Goal: Task Accomplishment & Management: Complete application form

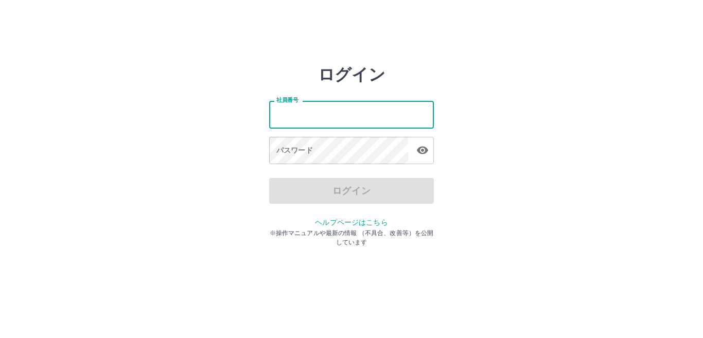
click at [340, 112] on input "社員番号" at bounding box center [351, 114] width 165 height 27
type input "*******"
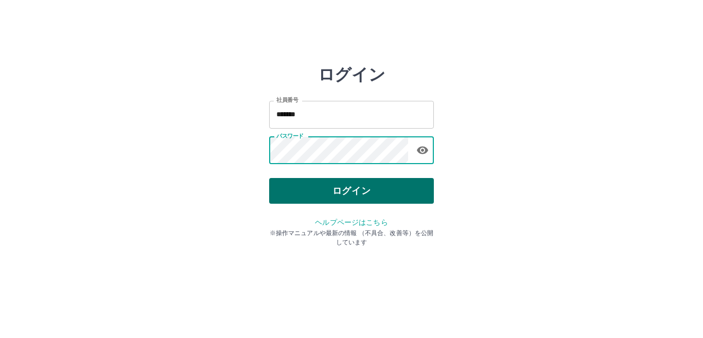
click at [365, 193] on button "ログイン" at bounding box center [351, 191] width 165 height 26
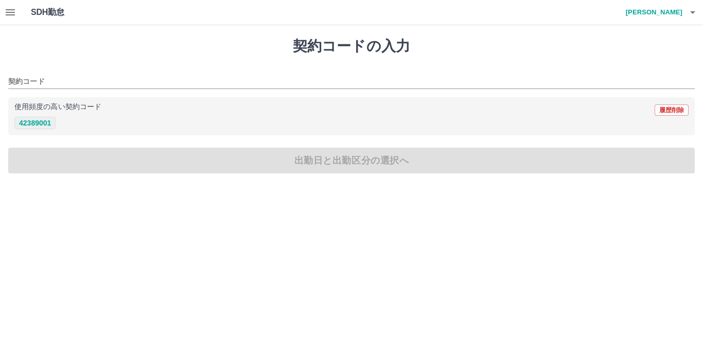
click at [46, 125] on button "42389001" at bounding box center [34, 123] width 41 height 12
type input "********"
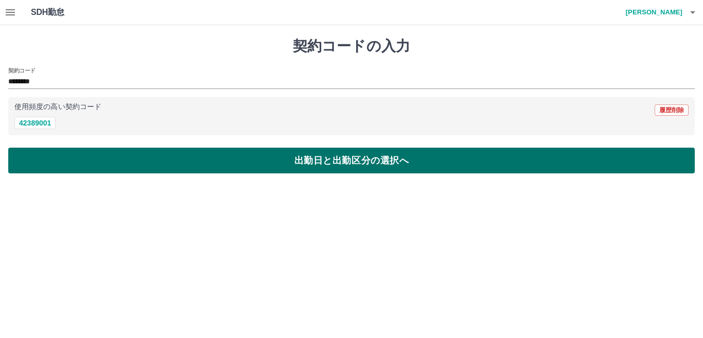
click at [186, 162] on button "出勤日と出勤区分の選択へ" at bounding box center [351, 161] width 686 height 26
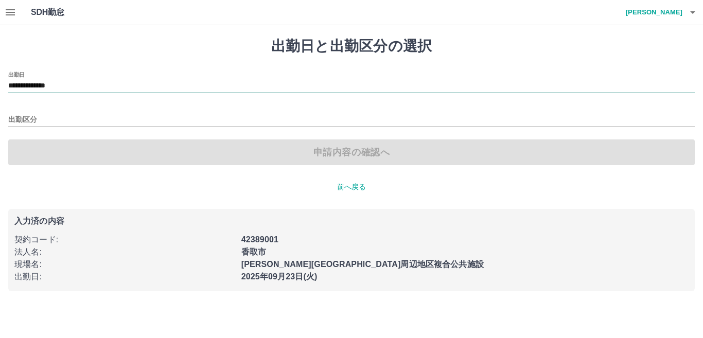
click at [66, 87] on input "**********" at bounding box center [351, 86] width 686 height 13
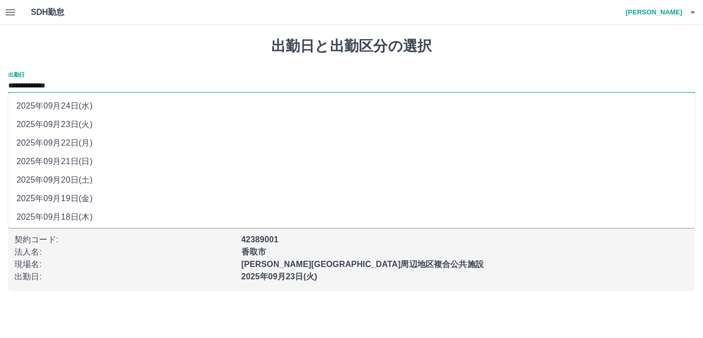
click at [68, 139] on li "2025年09月22日(月)" at bounding box center [351, 143] width 686 height 19
type input "**********"
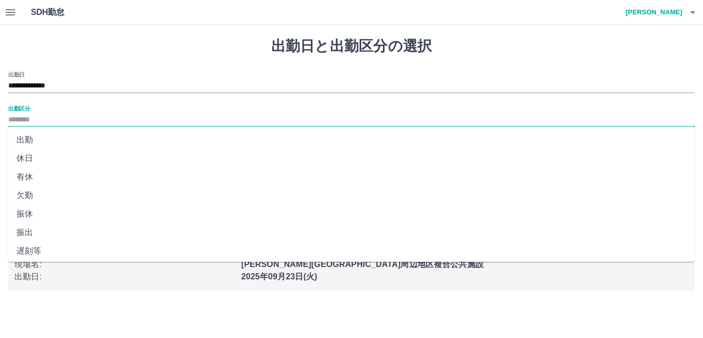
click at [65, 119] on input "出勤区分" at bounding box center [351, 120] width 686 height 13
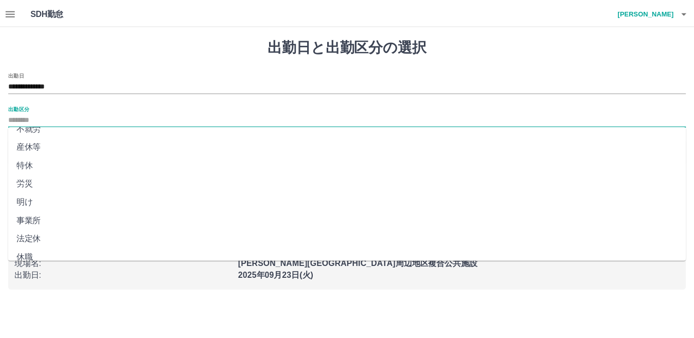
scroll to position [206, 0]
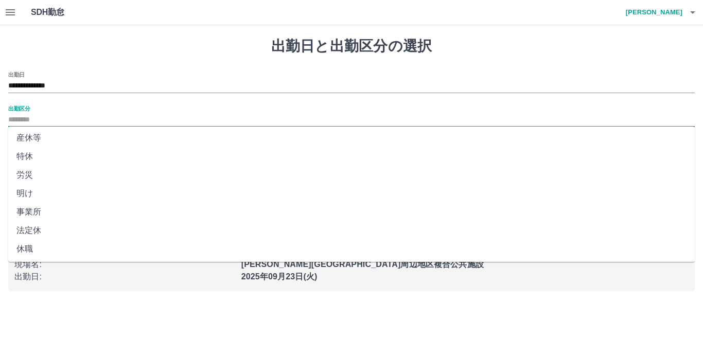
click at [45, 229] on li "法定休" at bounding box center [351, 230] width 686 height 19
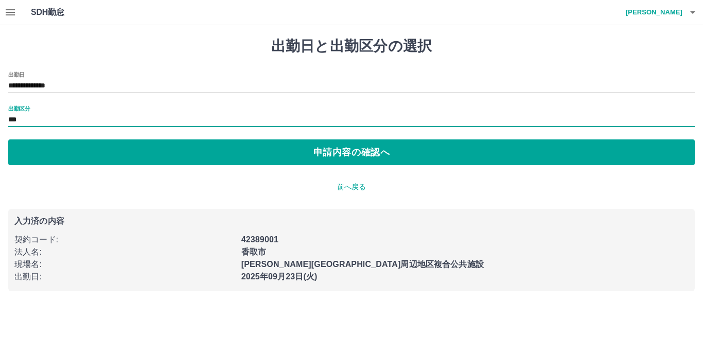
type input "***"
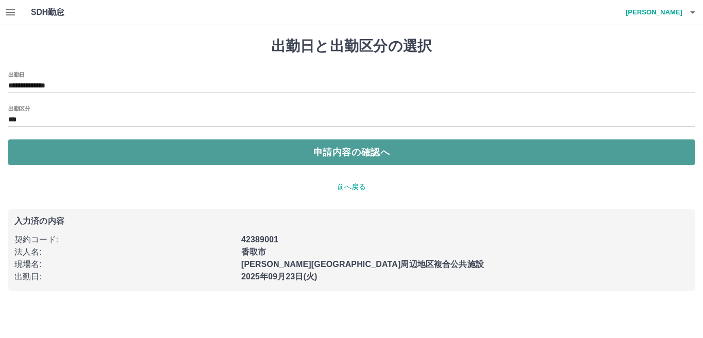
click at [236, 150] on button "申請内容の確認へ" at bounding box center [351, 152] width 686 height 26
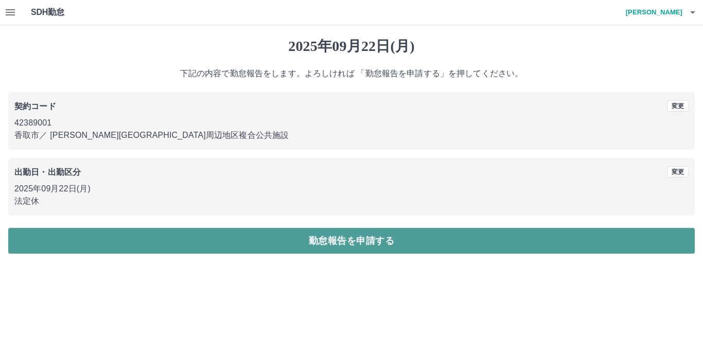
click at [327, 236] on button "勤怠報告を申請する" at bounding box center [351, 241] width 686 height 26
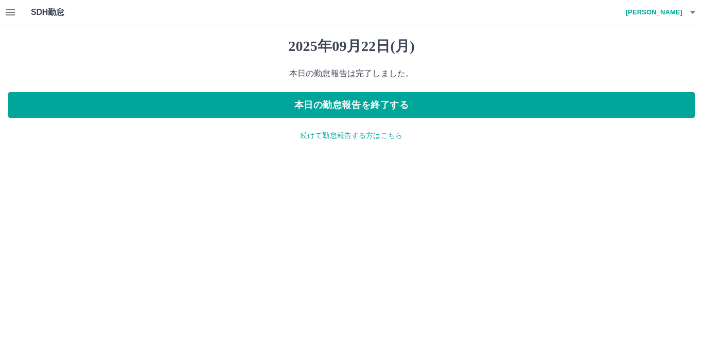
click at [335, 135] on p "続けて勤怠報告する方はこちら" at bounding box center [351, 135] width 686 height 11
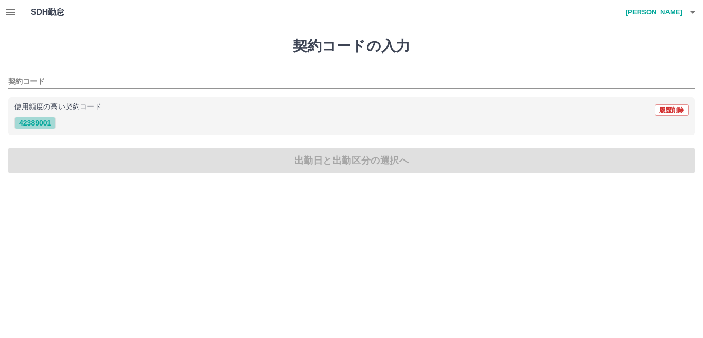
click at [44, 123] on button "42389001" at bounding box center [34, 123] width 41 height 12
type input "********"
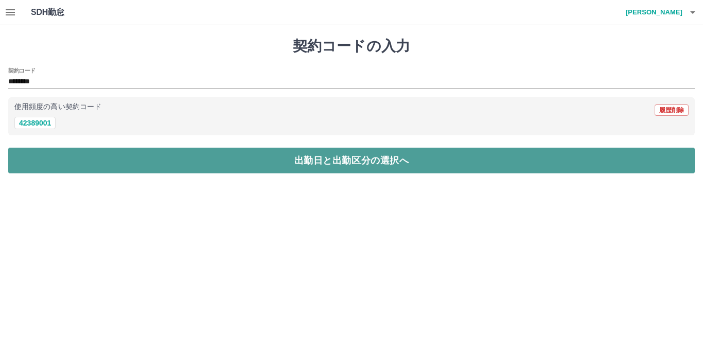
click at [313, 160] on button "出勤日と出勤区分の選択へ" at bounding box center [351, 161] width 686 height 26
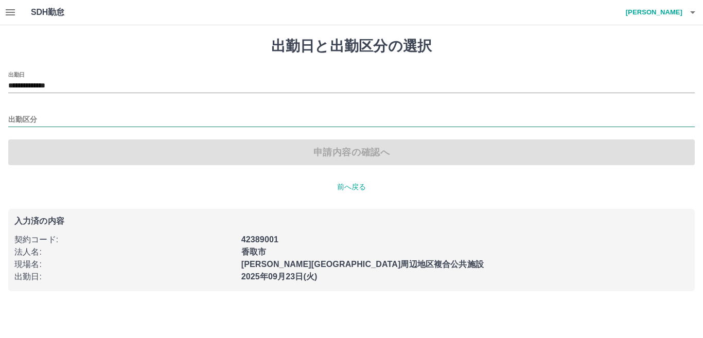
click at [51, 116] on input "出勤区分" at bounding box center [351, 120] width 686 height 13
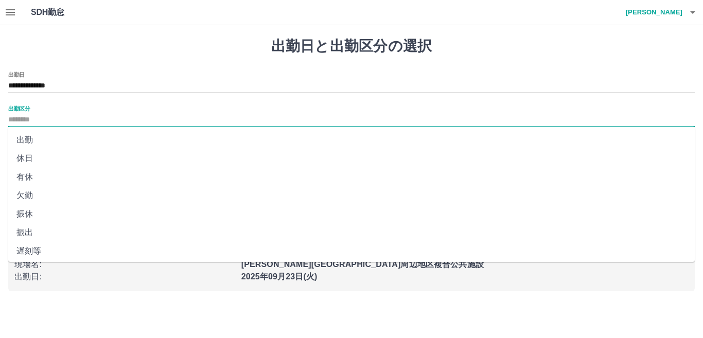
click at [42, 139] on li "出勤" at bounding box center [351, 140] width 686 height 19
type input "**"
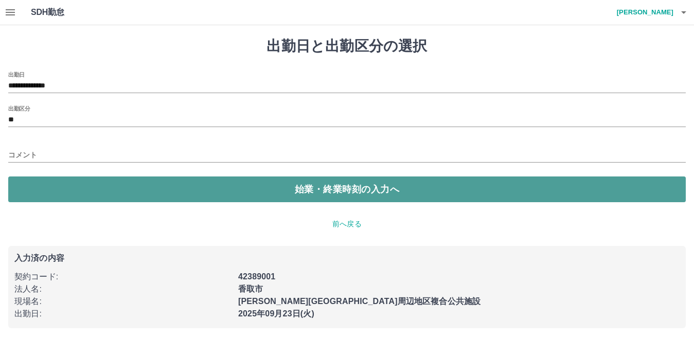
click at [43, 192] on button "始業・終業時刻の入力へ" at bounding box center [347, 189] width 678 height 26
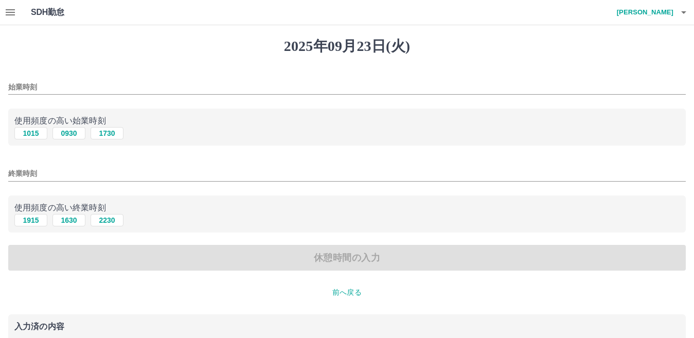
click at [49, 84] on input "始業時刻" at bounding box center [347, 87] width 678 height 15
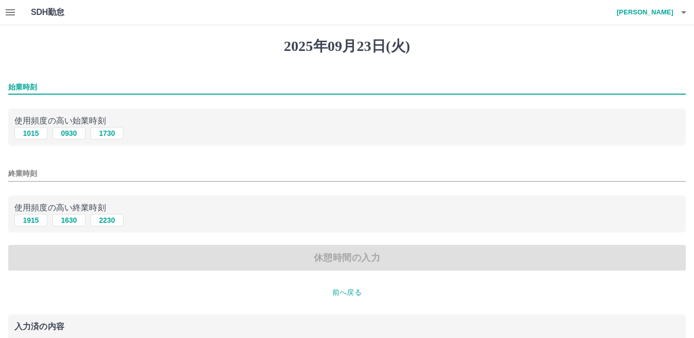
type input "****"
click at [43, 161] on div "終業時刻" at bounding box center [347, 170] width 678 height 25
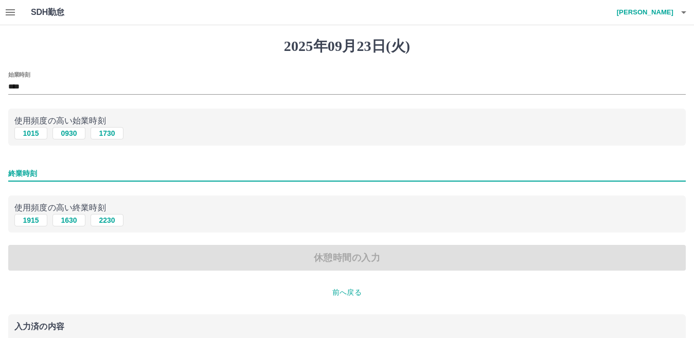
click at [43, 167] on input "終業時刻" at bounding box center [347, 173] width 678 height 15
type input "****"
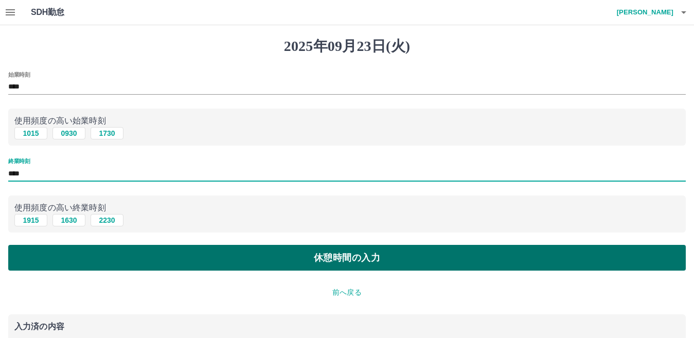
click at [284, 256] on button "休憩時間の入力" at bounding box center [347, 258] width 678 height 26
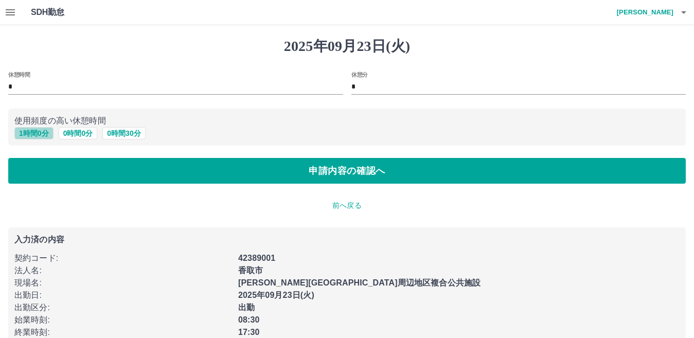
click at [41, 133] on button "1 時間 0 分" at bounding box center [33, 133] width 39 height 12
type input "*"
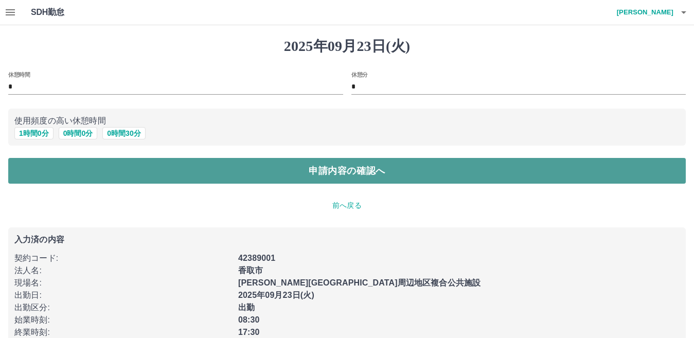
click at [121, 172] on button "申請内容の確認へ" at bounding box center [347, 171] width 678 height 26
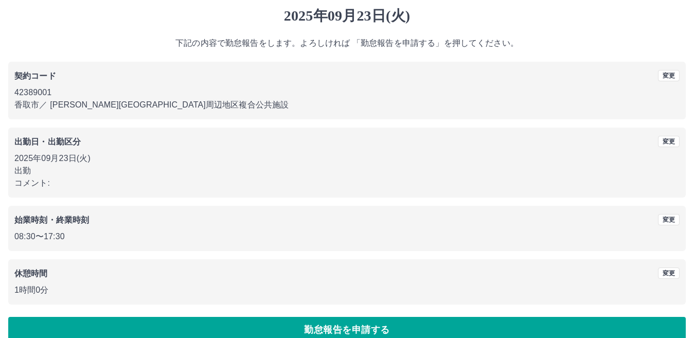
scroll to position [47, 0]
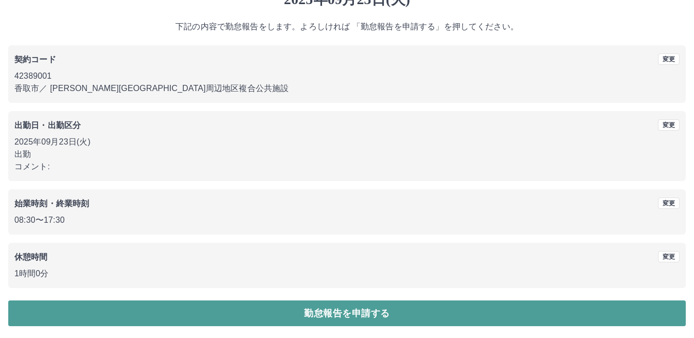
click at [74, 311] on button "勤怠報告を申請する" at bounding box center [347, 313] width 678 height 26
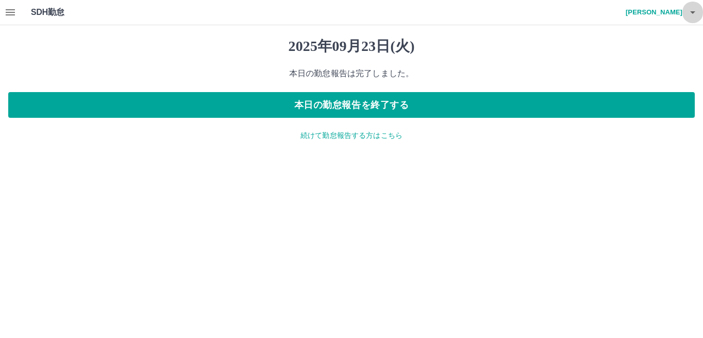
click at [692, 11] on icon "button" at bounding box center [692, 12] width 5 height 3
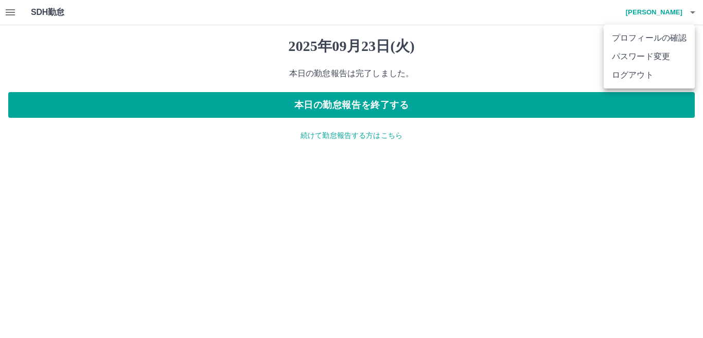
click at [652, 69] on li "ログアウト" at bounding box center [649, 75] width 91 height 19
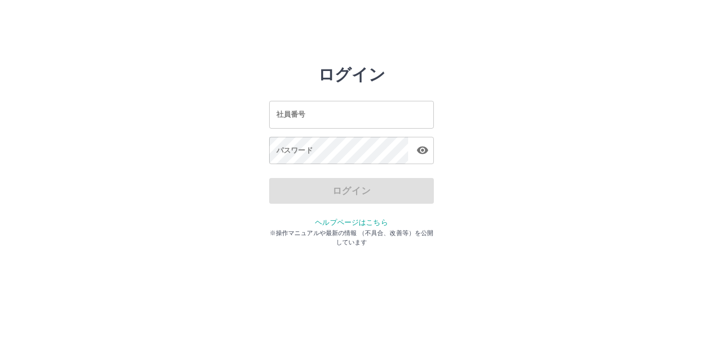
click at [417, 114] on input "社員番号" at bounding box center [351, 114] width 165 height 27
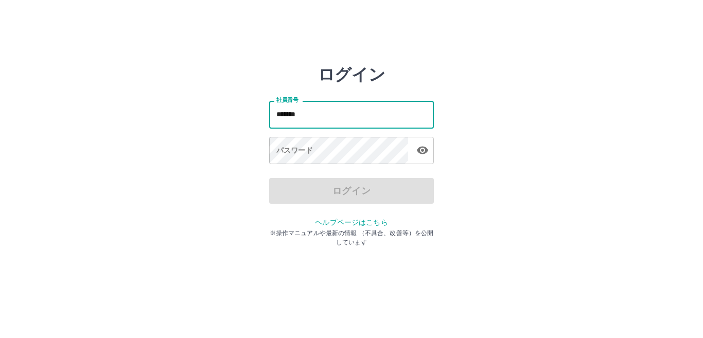
type input "*******"
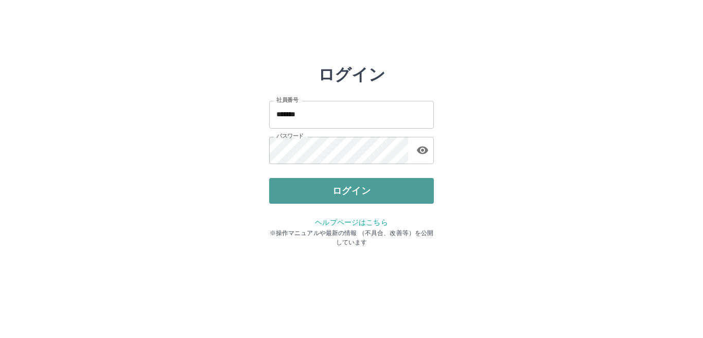
click at [288, 186] on button "ログイン" at bounding box center [351, 191] width 165 height 26
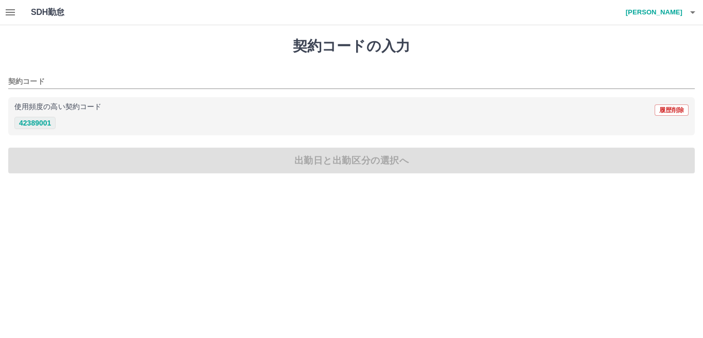
click at [35, 125] on button "42389001" at bounding box center [34, 123] width 41 height 12
type input "********"
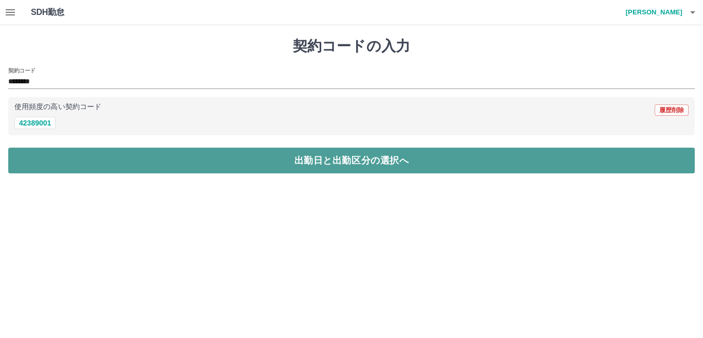
click at [330, 156] on button "出勤日と出勤区分の選択へ" at bounding box center [351, 161] width 686 height 26
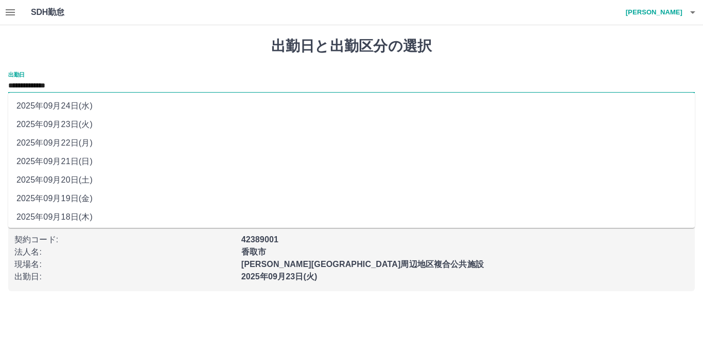
click at [51, 84] on input "**********" at bounding box center [351, 86] width 686 height 13
click at [77, 125] on li "2025年09月23日(火)" at bounding box center [351, 124] width 686 height 19
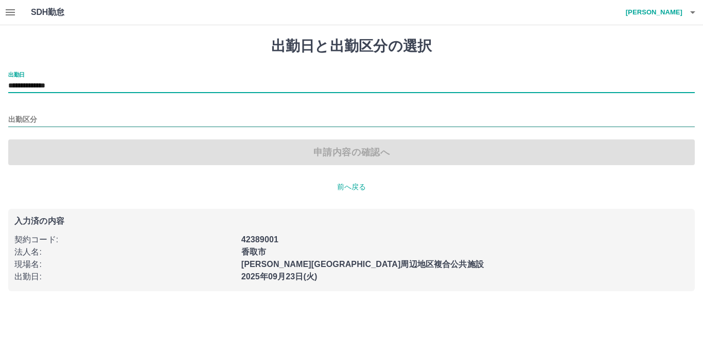
click at [28, 122] on input "出勤区分" at bounding box center [351, 120] width 686 height 13
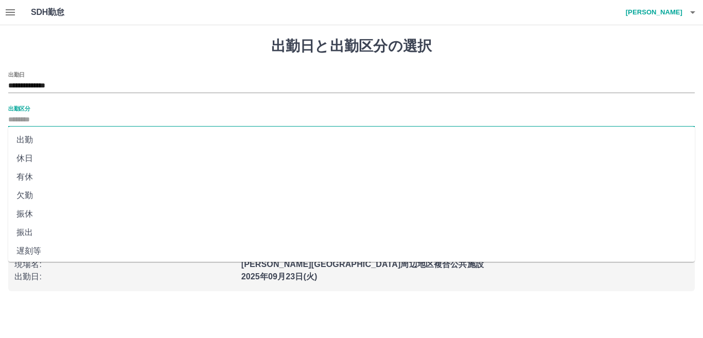
click at [30, 139] on li "出勤" at bounding box center [351, 140] width 686 height 19
type input "**"
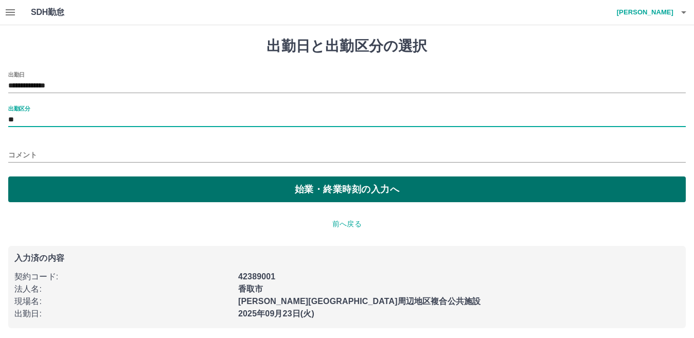
click at [251, 191] on button "始業・終業時刻の入力へ" at bounding box center [347, 189] width 678 height 26
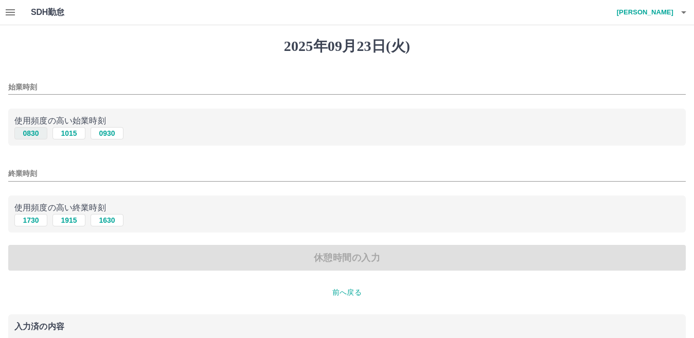
click at [33, 132] on button "0830" at bounding box center [30, 133] width 33 height 12
type input "****"
click at [27, 219] on button "1730" at bounding box center [30, 220] width 33 height 12
type input "****"
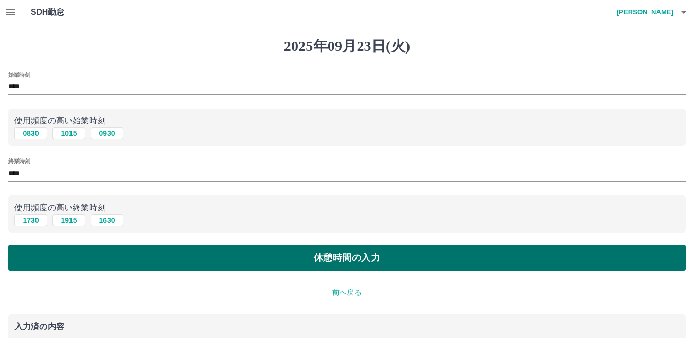
click at [300, 255] on button "休憩時間の入力" at bounding box center [347, 258] width 678 height 26
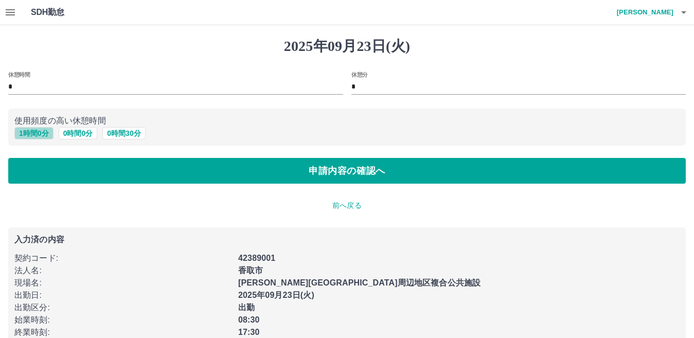
click at [37, 136] on button "1 時間 0 分" at bounding box center [33, 133] width 39 height 12
type input "*"
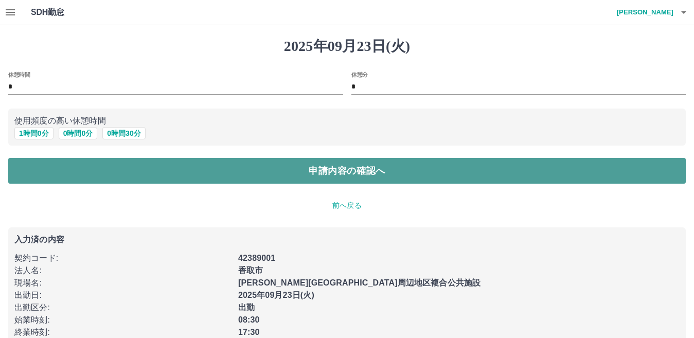
click at [312, 173] on button "申請内容の確認へ" at bounding box center [347, 171] width 678 height 26
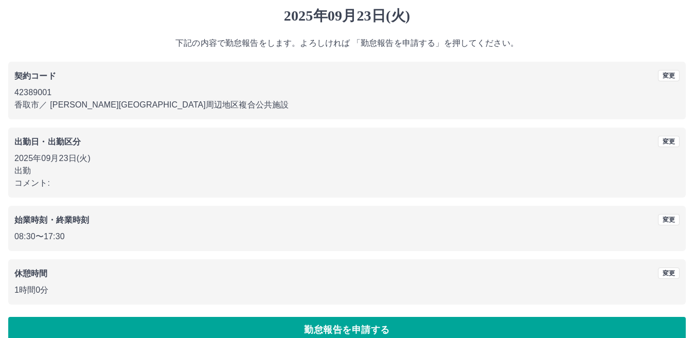
scroll to position [47, 0]
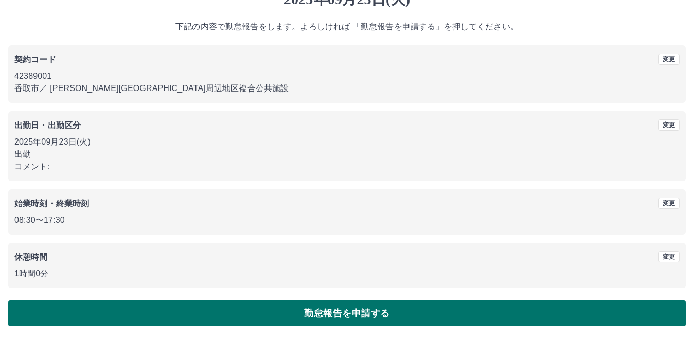
click at [288, 309] on button "勤怠報告を申請する" at bounding box center [347, 313] width 678 height 26
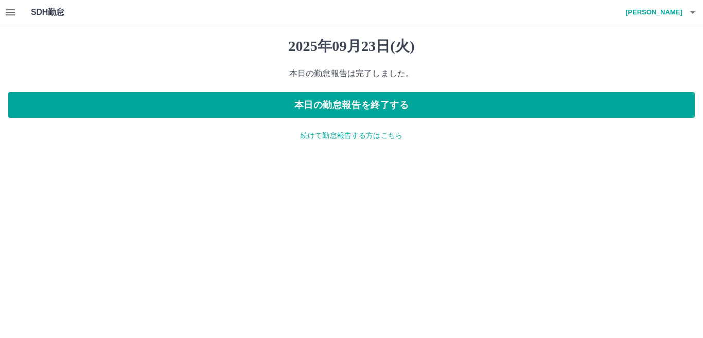
click at [366, 137] on p "続けて勤怠報告する方はこちら" at bounding box center [351, 135] width 686 height 11
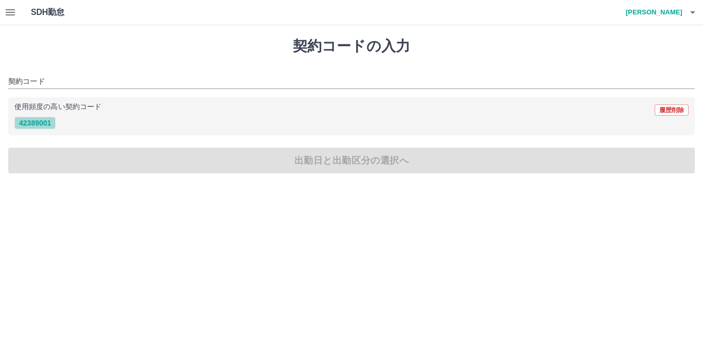
click at [31, 123] on button "42389001" at bounding box center [34, 123] width 41 height 12
type input "********"
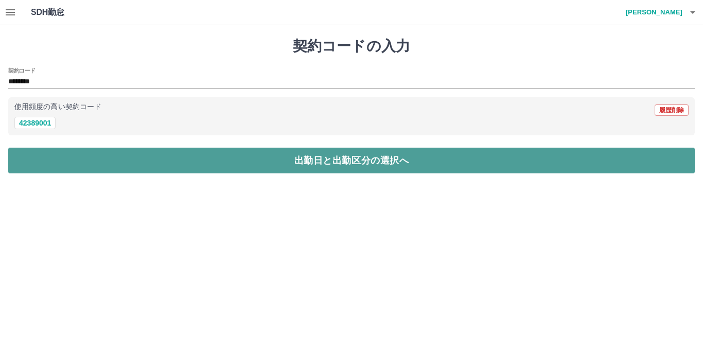
click at [346, 165] on button "出勤日と出勤区分の選択へ" at bounding box center [351, 161] width 686 height 26
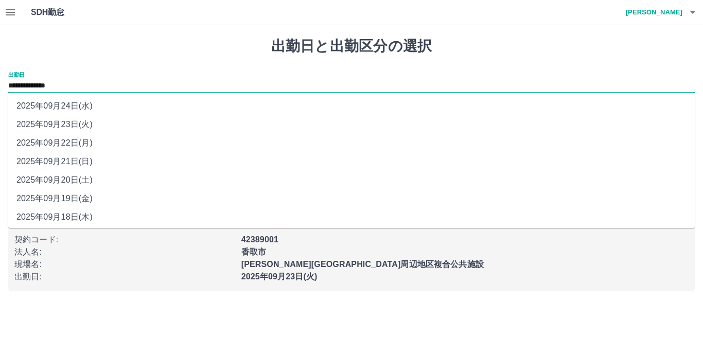
click at [68, 87] on input "**********" at bounding box center [351, 86] width 686 height 13
click at [73, 103] on li "2025年09月24日(水)" at bounding box center [351, 106] width 686 height 19
type input "**********"
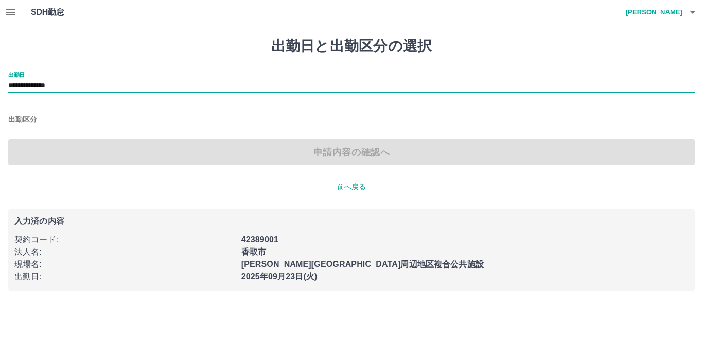
click at [29, 120] on input "出勤区分" at bounding box center [351, 120] width 686 height 13
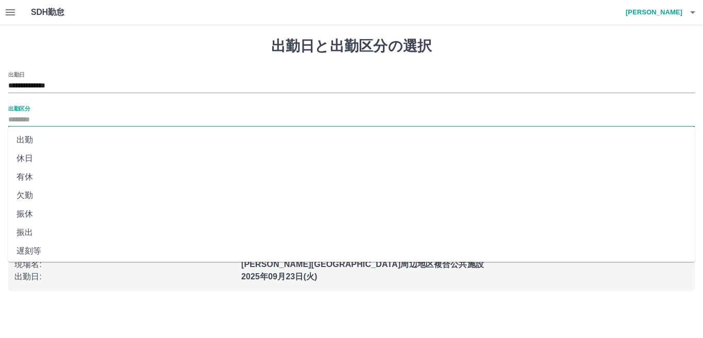
click at [26, 178] on li "有休" at bounding box center [351, 177] width 686 height 19
type input "**"
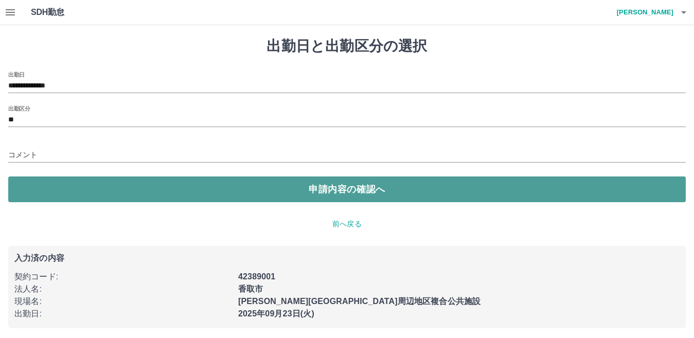
click at [337, 192] on button "申請内容の確認へ" at bounding box center [347, 189] width 678 height 26
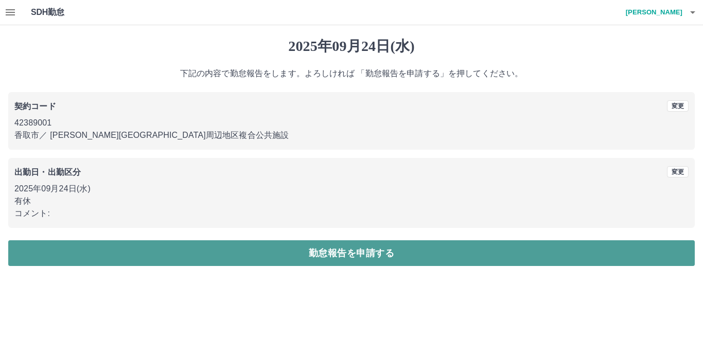
click at [362, 255] on button "勤怠報告を申請する" at bounding box center [351, 253] width 686 height 26
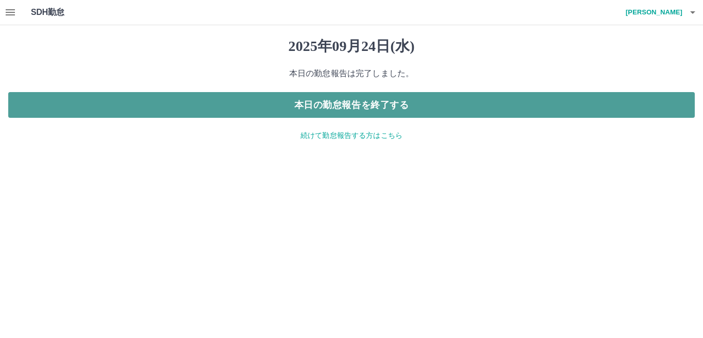
click at [367, 105] on button "本日の勤怠報告を終了する" at bounding box center [351, 105] width 686 height 26
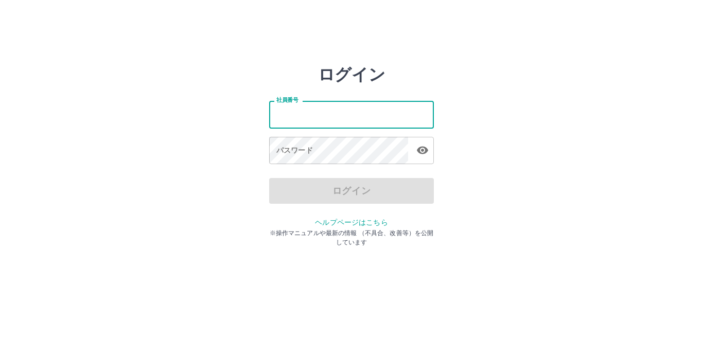
click at [379, 115] on input "社員番号" at bounding box center [351, 114] width 165 height 27
type input "*******"
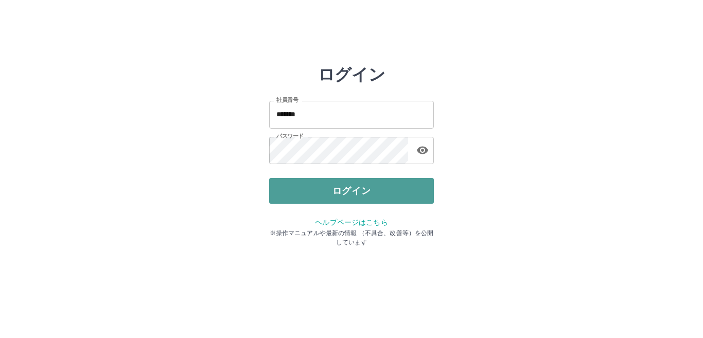
click at [391, 201] on button "ログイン" at bounding box center [351, 191] width 165 height 26
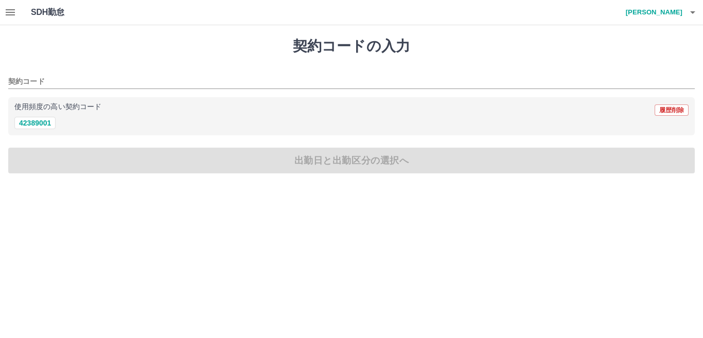
click at [0, 9] on button "button" at bounding box center [10, 12] width 21 height 25
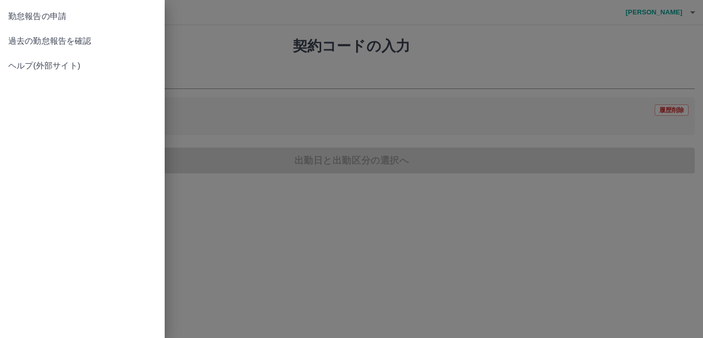
click at [25, 39] on span "過去の勤怠報告を確認" at bounding box center [82, 41] width 148 height 12
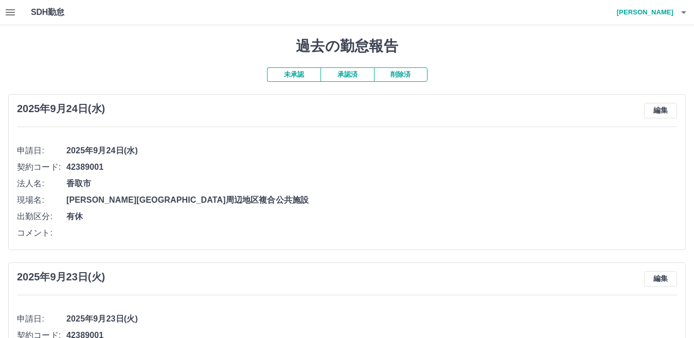
click at [9, 15] on icon "button" at bounding box center [10, 12] width 9 height 6
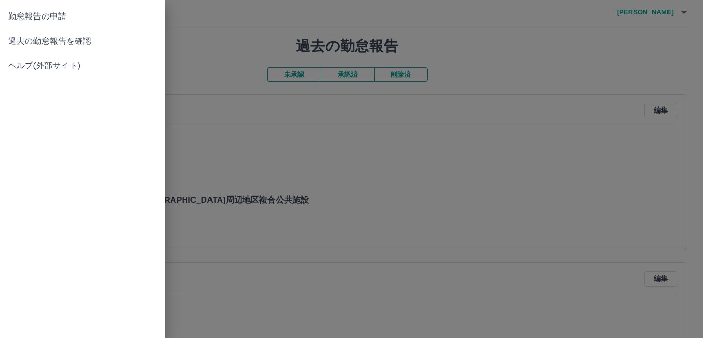
click at [19, 15] on span "勤怠報告の申請" at bounding box center [82, 16] width 148 height 12
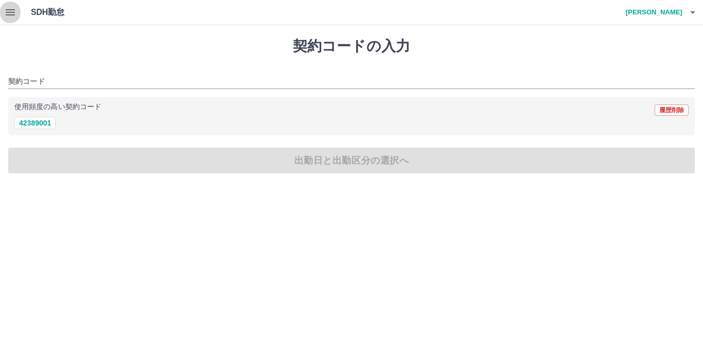
click at [2, 13] on button "button" at bounding box center [10, 12] width 21 height 25
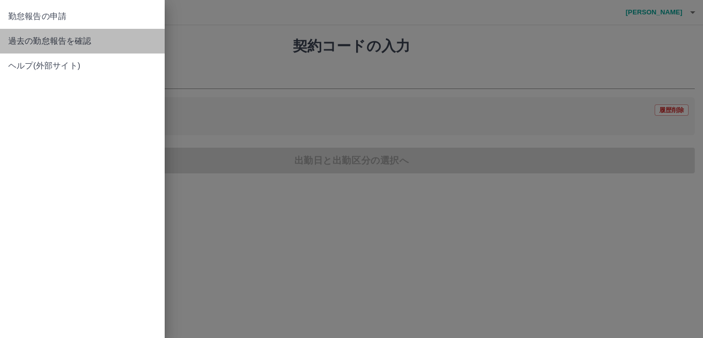
click at [27, 41] on span "過去の勤怠報告を確認" at bounding box center [82, 41] width 148 height 12
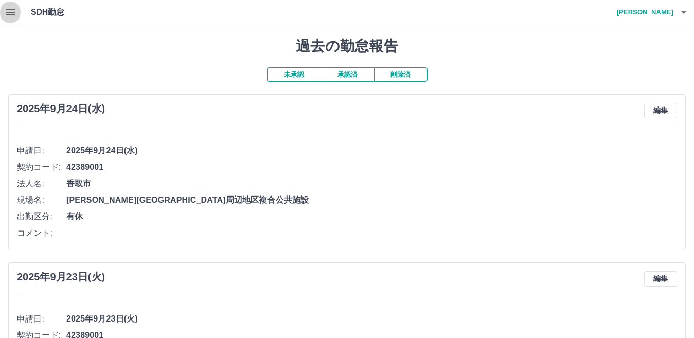
click at [15, 14] on icon "button" at bounding box center [10, 12] width 9 height 6
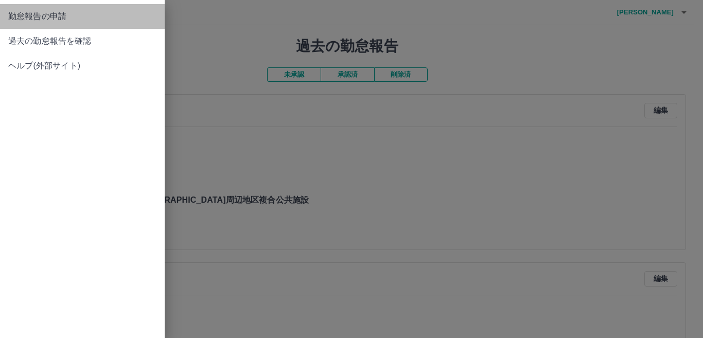
click at [32, 22] on span "勤怠報告の申請" at bounding box center [82, 16] width 148 height 12
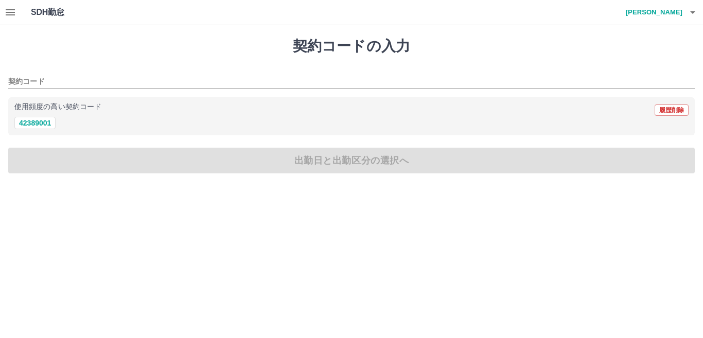
click at [12, 15] on icon "button" at bounding box center [10, 12] width 9 height 6
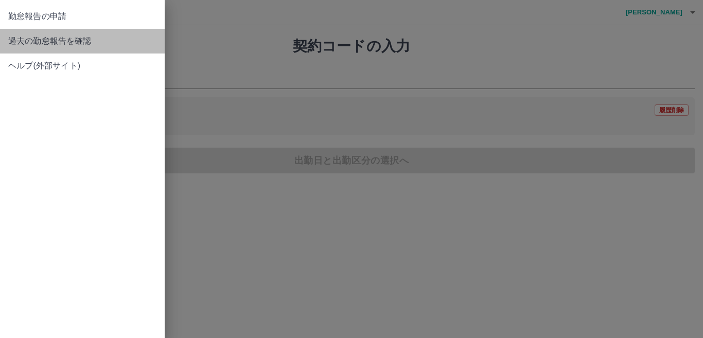
click at [15, 37] on span "過去の勤怠報告を確認" at bounding box center [82, 41] width 148 height 12
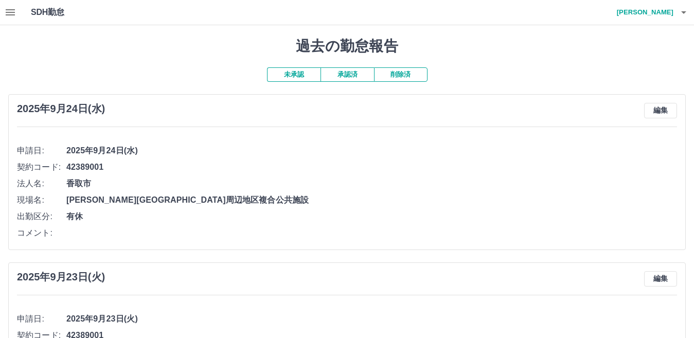
click at [11, 15] on icon "button" at bounding box center [10, 12] width 9 height 6
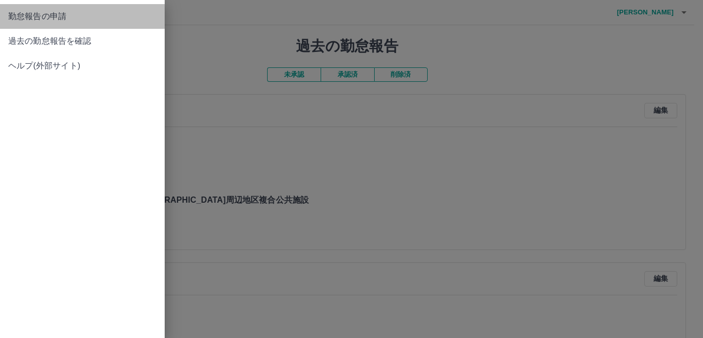
click at [25, 17] on span "勤怠報告の申請" at bounding box center [82, 16] width 148 height 12
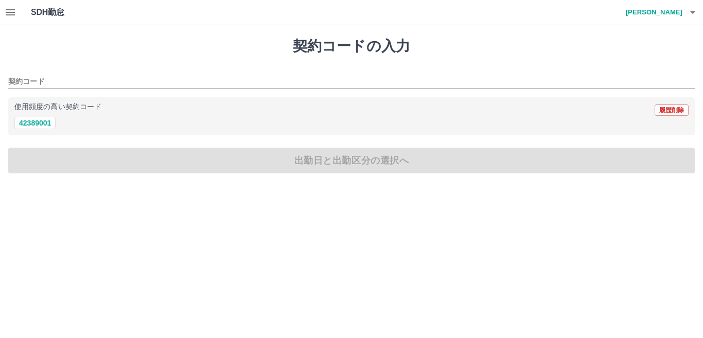
click at [12, 13] on icon "button" at bounding box center [10, 12] width 9 height 6
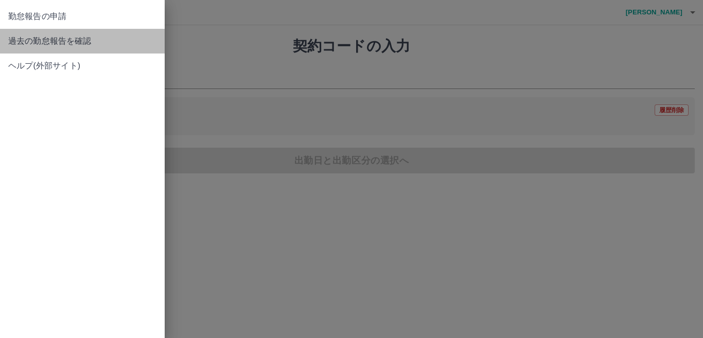
click at [15, 38] on span "過去の勤怠報告を確認" at bounding box center [82, 41] width 148 height 12
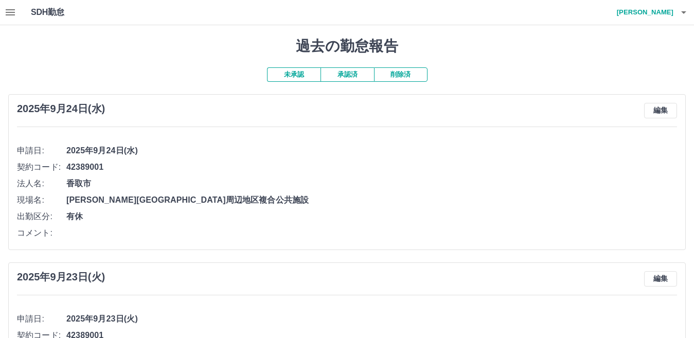
click at [7, 21] on button "button" at bounding box center [10, 12] width 21 height 25
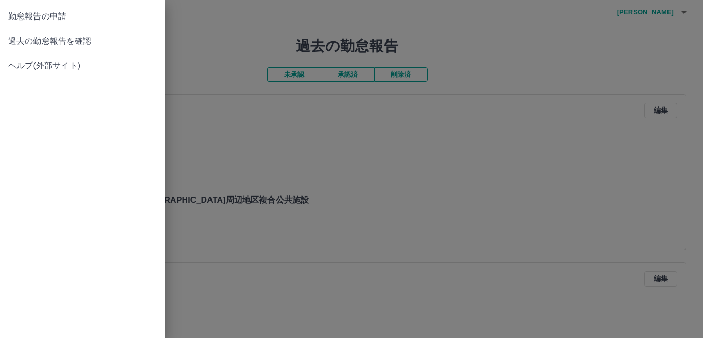
click at [25, 18] on span "勤怠報告の申請" at bounding box center [82, 16] width 148 height 12
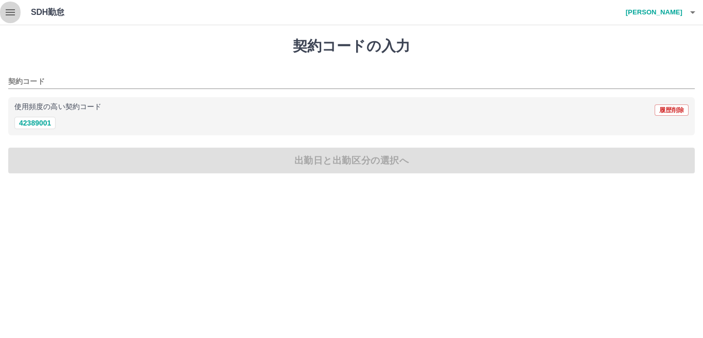
click at [10, 18] on icon "button" at bounding box center [10, 12] width 12 height 12
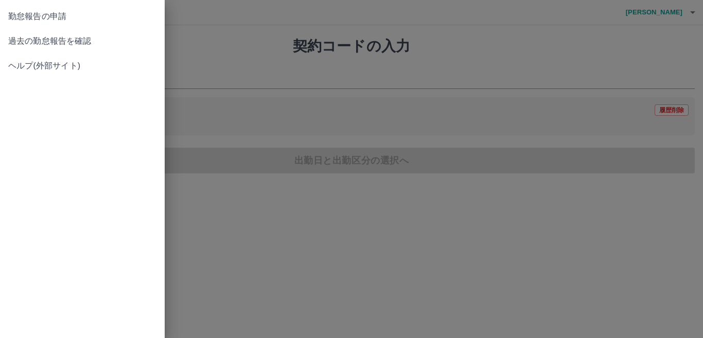
click at [19, 44] on span "過去の勤怠報告を確認" at bounding box center [82, 41] width 148 height 12
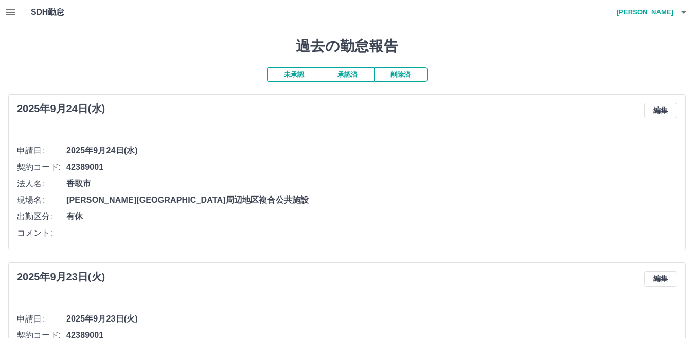
click at [11, 13] on icon "button" at bounding box center [10, 12] width 12 height 12
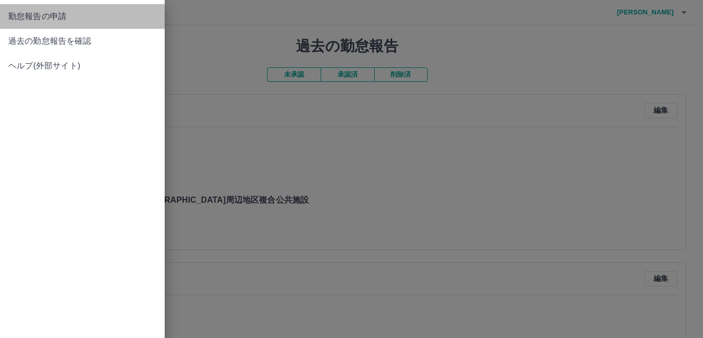
click at [43, 18] on span "勤怠報告の申請" at bounding box center [82, 16] width 148 height 12
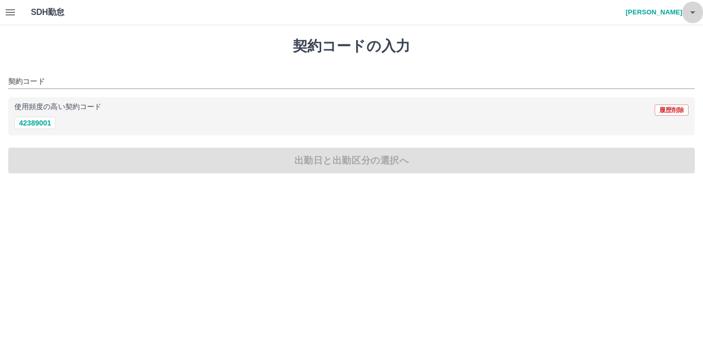
click at [689, 12] on icon "button" at bounding box center [692, 12] width 12 height 12
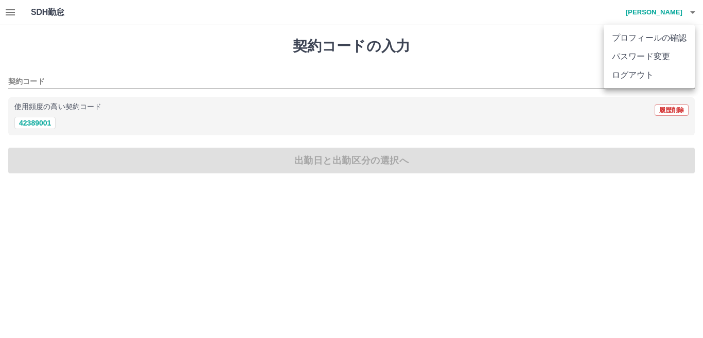
click at [474, 46] on div at bounding box center [351, 169] width 703 height 338
click at [693, 16] on icon "button" at bounding box center [692, 12] width 12 height 12
click at [464, 55] on div at bounding box center [351, 169] width 703 height 338
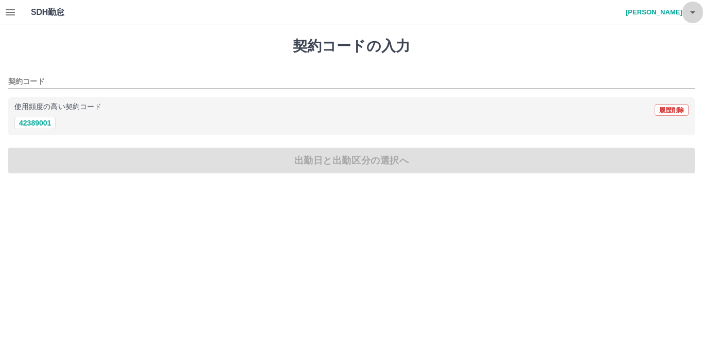
click at [699, 17] on button "button" at bounding box center [692, 12] width 21 height 25
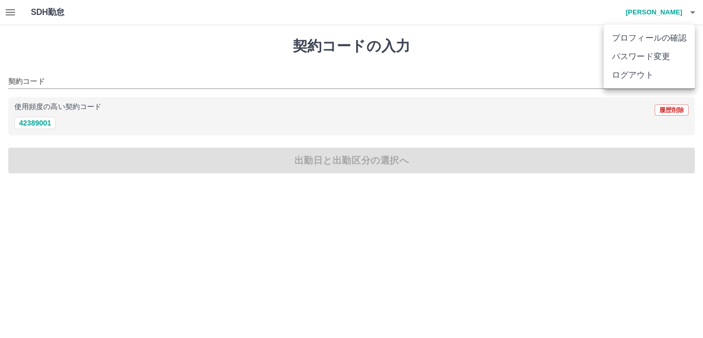
click at [453, 69] on div at bounding box center [351, 169] width 703 height 338
click at [692, 12] on icon "button" at bounding box center [692, 12] width 5 height 3
click at [421, 31] on div at bounding box center [351, 169] width 703 height 338
click at [691, 14] on icon "button" at bounding box center [692, 12] width 12 height 12
click at [450, 38] on div at bounding box center [351, 169] width 703 height 338
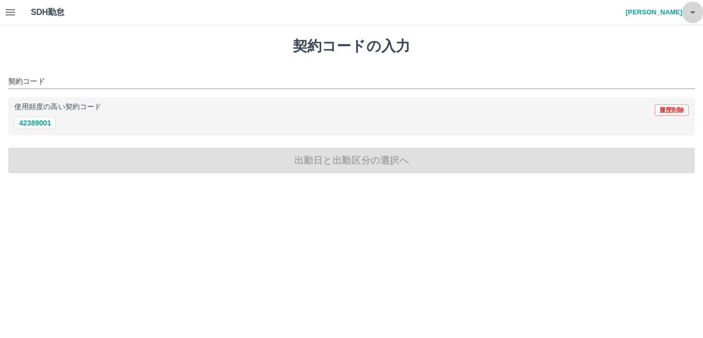
click at [696, 19] on button "button" at bounding box center [692, 12] width 21 height 25
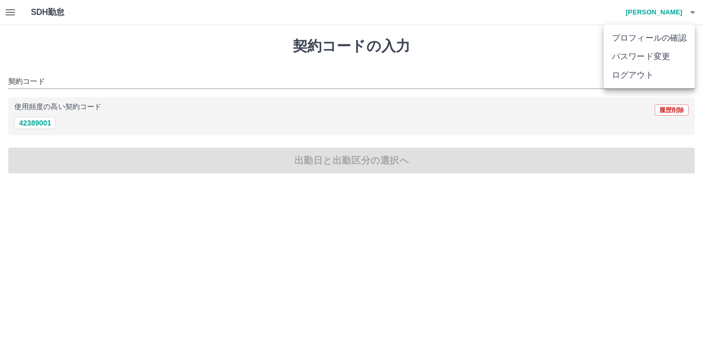
click at [446, 49] on div at bounding box center [351, 169] width 703 height 338
click at [692, 20] on button "button" at bounding box center [692, 12] width 21 height 25
click at [445, 54] on div at bounding box center [351, 169] width 703 height 338
click at [687, 17] on icon "button" at bounding box center [692, 12] width 12 height 12
click at [474, 45] on div at bounding box center [351, 169] width 703 height 338
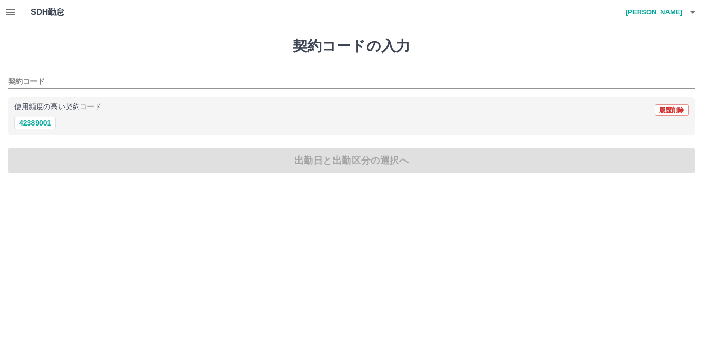
click at [693, 17] on icon "button" at bounding box center [692, 12] width 12 height 12
click at [434, 43] on div at bounding box center [351, 169] width 703 height 338
click at [695, 19] on button "button" at bounding box center [692, 12] width 21 height 25
click at [463, 56] on div at bounding box center [351, 169] width 703 height 338
click at [693, 14] on icon "button" at bounding box center [692, 12] width 5 height 3
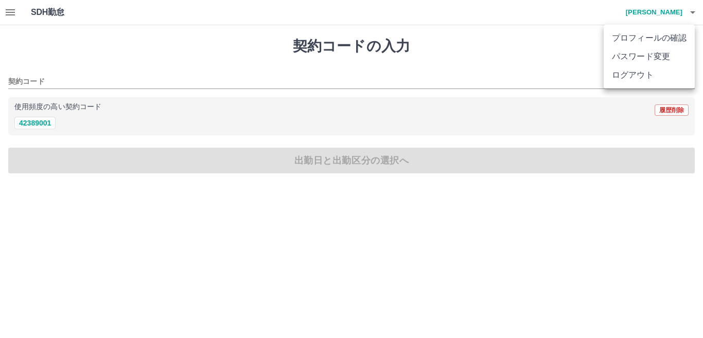
click at [623, 77] on li "ログアウト" at bounding box center [649, 75] width 91 height 19
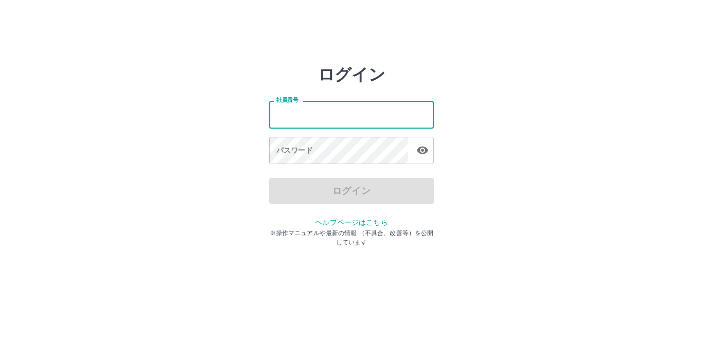
click at [298, 118] on input "社員番号" at bounding box center [351, 114] width 165 height 27
type input "*******"
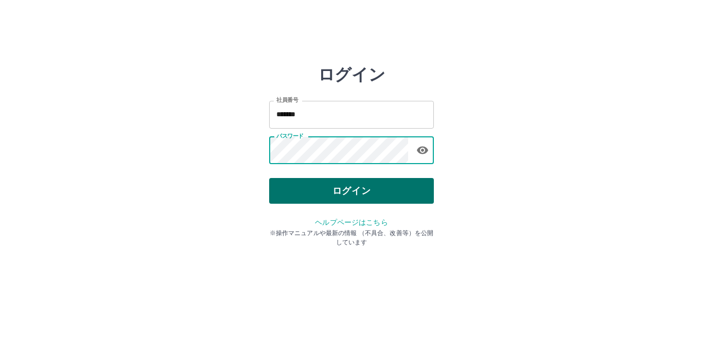
click at [395, 187] on button "ログイン" at bounding box center [351, 191] width 165 height 26
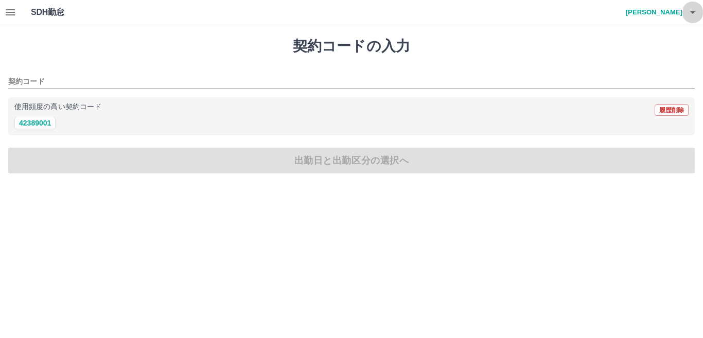
click at [698, 13] on icon "button" at bounding box center [692, 12] width 12 height 12
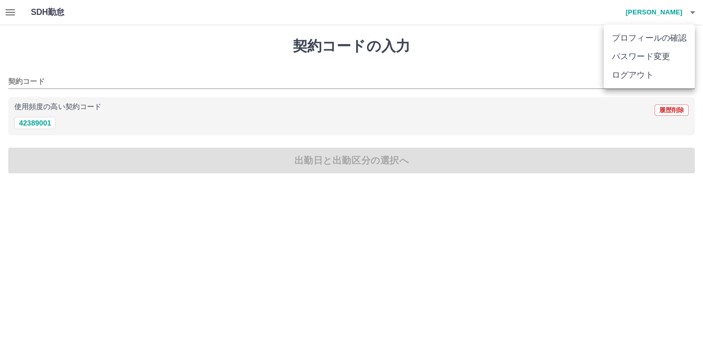
click at [465, 43] on div at bounding box center [351, 169] width 703 height 338
click at [700, 18] on button "button" at bounding box center [692, 12] width 21 height 25
click at [476, 54] on div at bounding box center [351, 169] width 703 height 338
click at [700, 14] on button "button" at bounding box center [692, 12] width 21 height 25
click at [445, 51] on div at bounding box center [351, 169] width 703 height 338
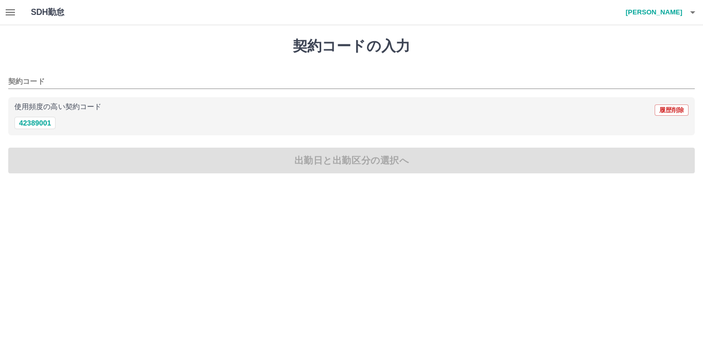
click at [694, 13] on icon "button" at bounding box center [692, 12] width 12 height 12
click at [625, 74] on li "ログアウト" at bounding box center [649, 75] width 91 height 19
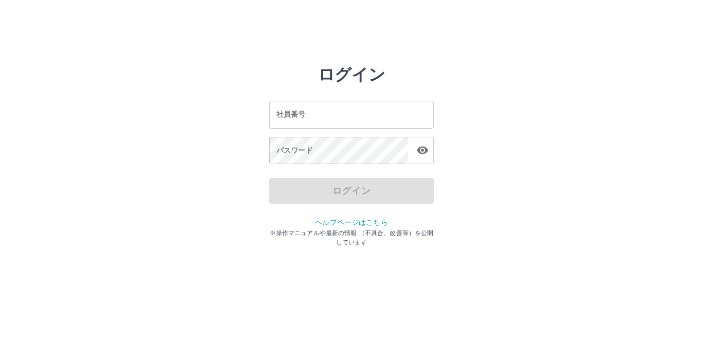
click at [352, 105] on input "社員番号" at bounding box center [351, 114] width 165 height 27
click at [487, 95] on div "ログイン 社員番号 社員番号 パスワード パスワード ログイン ヘルプページはこちら ※操作マニュアルや最新の情報 （不具合、改善等）を公開しています" at bounding box center [351, 147] width 617 height 165
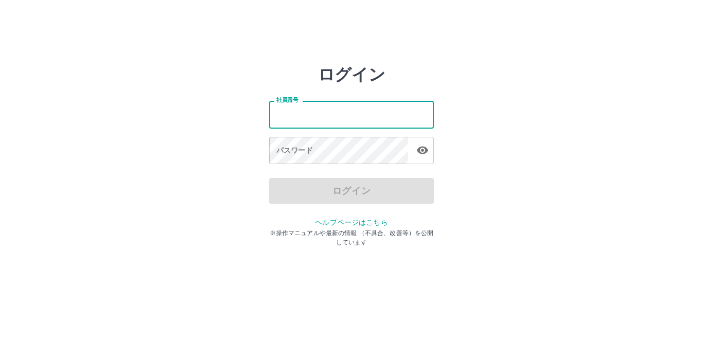
drag, startPoint x: 368, startPoint y: 115, endPoint x: 450, endPoint y: 99, distance: 83.3
click at [369, 115] on input "社員番号" at bounding box center [351, 114] width 165 height 27
click at [542, 94] on div "ログイン 社員番号 社員番号 パスワード パスワード ログイン ヘルプページはこちら ※操作マニュアルや最新の情報 （不具合、改善等）を公開しています" at bounding box center [351, 147] width 617 height 165
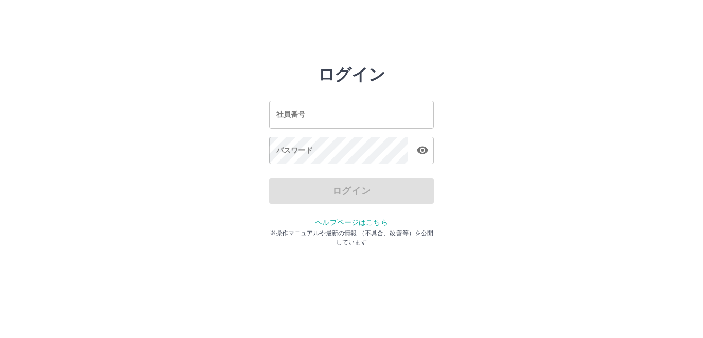
click at [396, 112] on input "社員番号" at bounding box center [351, 114] width 165 height 27
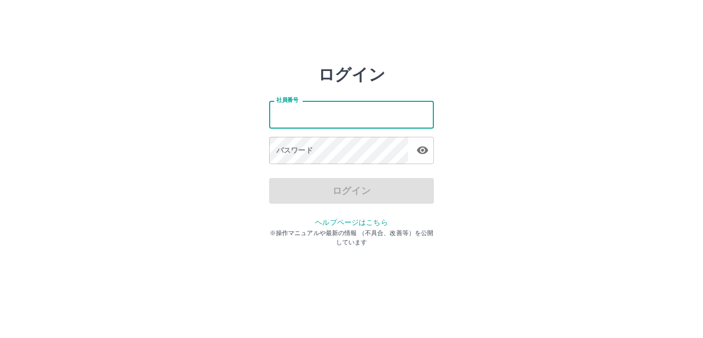
drag, startPoint x: 537, startPoint y: 95, endPoint x: 518, endPoint y: 95, distance: 18.5
click at [537, 95] on div "ログイン 社員番号 社員番号 パスワード パスワード ログイン ヘルプページはこちら ※操作マニュアルや最新の情報 （不具合、改善等）を公開しています" at bounding box center [351, 147] width 617 height 165
drag, startPoint x: 399, startPoint y: 108, endPoint x: 432, endPoint y: 101, distance: 33.6
click at [399, 108] on input "社員番号" at bounding box center [351, 114] width 165 height 27
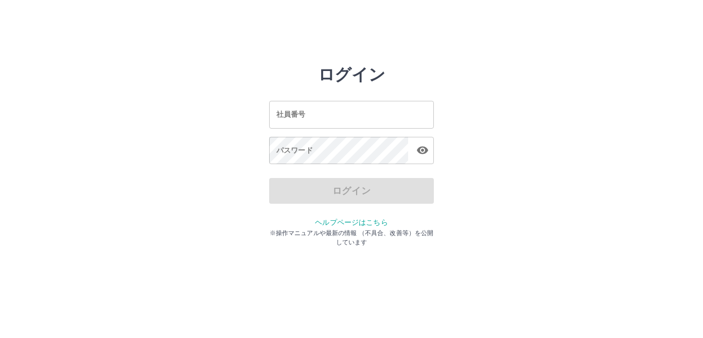
click at [543, 98] on div "ログイン 社員番号 社員番号 パスワード パスワード ログイン ヘルプページはこちら ※操作マニュアルや最新の情報 （不具合、改善等）を公開しています" at bounding box center [351, 147] width 617 height 165
drag, startPoint x: 412, startPoint y: 113, endPoint x: 505, endPoint y: 101, distance: 93.9
click at [412, 113] on input "社員番号" at bounding box center [351, 114] width 165 height 27
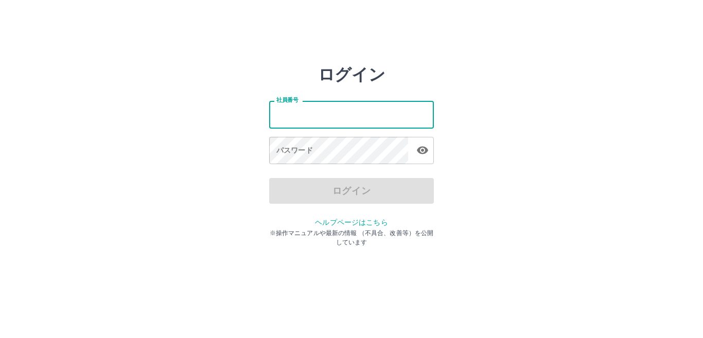
drag, startPoint x: 527, startPoint y: 99, endPoint x: 497, endPoint y: 101, distance: 30.9
click at [527, 99] on div "ログイン 社員番号 社員番号 パスワード パスワード ログイン ヘルプページはこちら ※操作マニュアルや最新の情報 （不具合、改善等）を公開しています" at bounding box center [351, 147] width 617 height 165
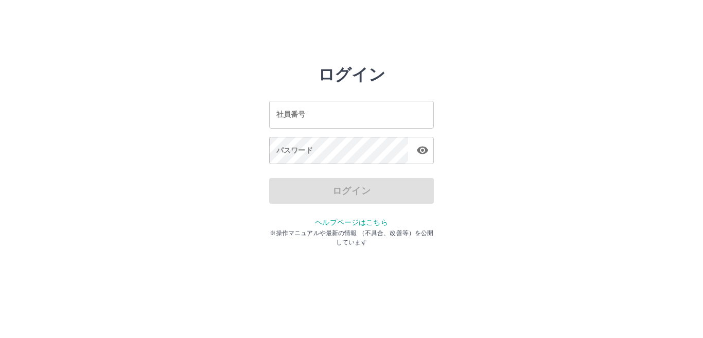
click at [397, 114] on input "社員番号" at bounding box center [351, 114] width 165 height 27
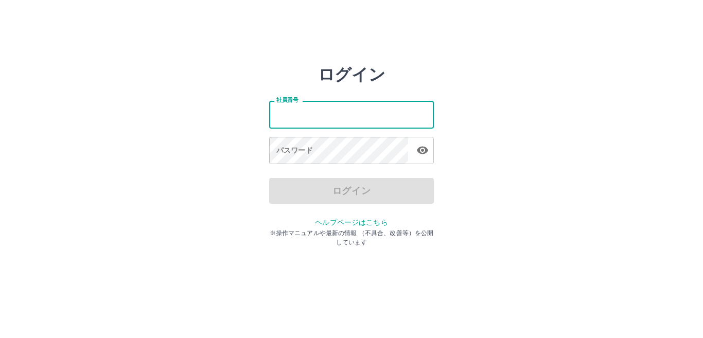
drag, startPoint x: 570, startPoint y: 114, endPoint x: 543, endPoint y: 114, distance: 26.2
click at [570, 114] on div "ログイン 社員番号 社員番号 パスワード パスワード ログイン ヘルプページはこちら ※操作マニュアルや最新の情報 （不具合、改善等）を公開しています" at bounding box center [351, 147] width 617 height 165
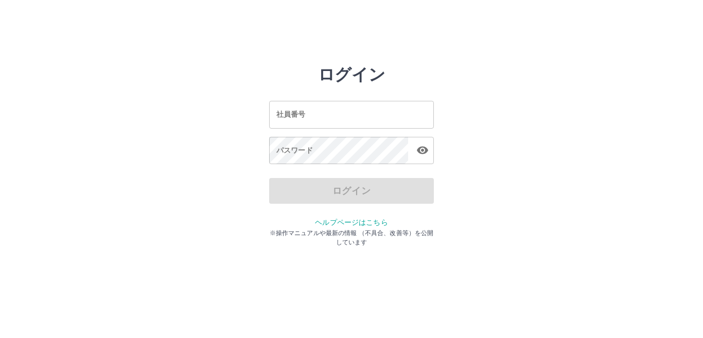
click at [405, 115] on input "社員番号" at bounding box center [351, 114] width 165 height 27
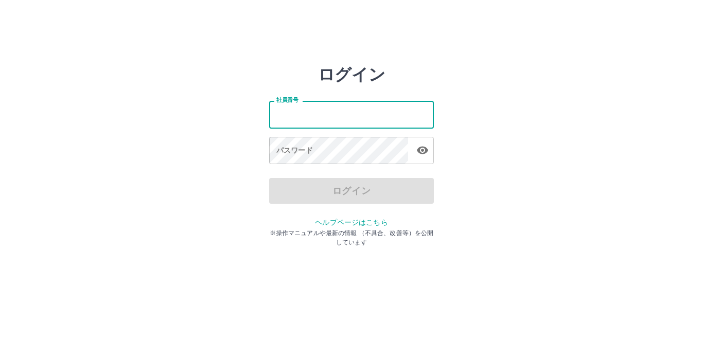
click at [581, 113] on div "ログイン 社員番号 社員番号 パスワード パスワード ログイン ヘルプページはこちら ※操作マニュアルや最新の情報 （不具合、改善等）を公開しています" at bounding box center [351, 147] width 617 height 165
drag, startPoint x: 386, startPoint y: 111, endPoint x: 468, endPoint y: 97, distance: 82.6
click at [386, 111] on input "社員番号" at bounding box center [351, 114] width 165 height 27
drag, startPoint x: 540, startPoint y: 87, endPoint x: 524, endPoint y: 91, distance: 16.4
click at [540, 87] on div "ログイン 社員番号 社員番号 パスワード パスワード ログイン ヘルプページはこちら ※操作マニュアルや最新の情報 （不具合、改善等）を公開しています" at bounding box center [351, 147] width 617 height 165
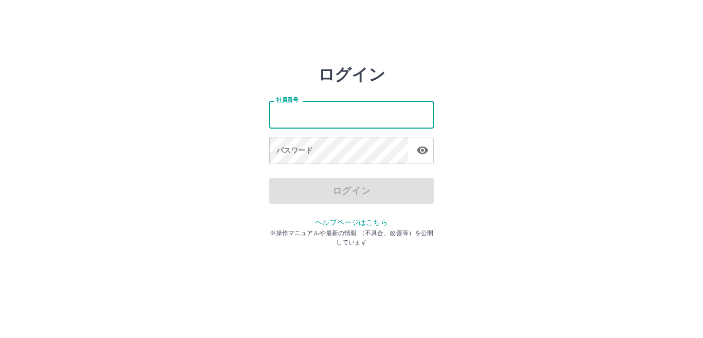
drag, startPoint x: 398, startPoint y: 107, endPoint x: 517, endPoint y: 92, distance: 119.2
click at [398, 107] on input "社員番号" at bounding box center [351, 114] width 165 height 27
drag, startPoint x: 523, startPoint y: 92, endPoint x: 480, endPoint y: 98, distance: 43.7
click at [523, 92] on div "ログイン 社員番号 社員番号 パスワード パスワード ログイン ヘルプページはこちら ※操作マニュアルや最新の情報 （不具合、改善等）を公開しています" at bounding box center [351, 147] width 617 height 165
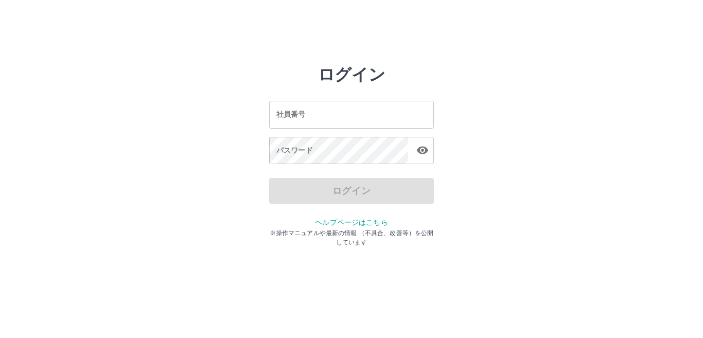
drag, startPoint x: 411, startPoint y: 109, endPoint x: 470, endPoint y: 102, distance: 60.1
click at [411, 109] on input "社員番号" at bounding box center [351, 114] width 165 height 27
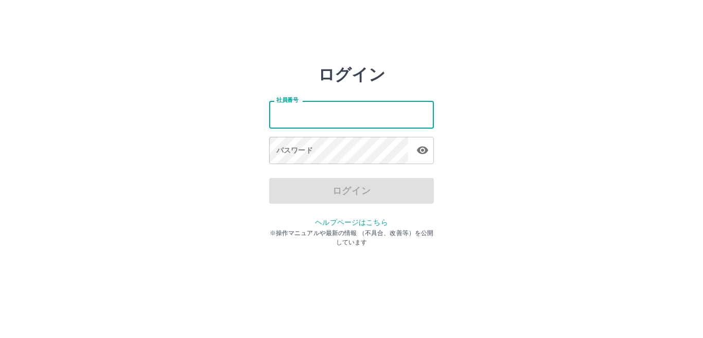
drag, startPoint x: 524, startPoint y: 95, endPoint x: 517, endPoint y: 100, distance: 8.6
click at [524, 95] on div "ログイン 社員番号 社員番号 パスワード パスワード ログイン ヘルプページはこちら ※操作マニュアルや最新の情報 （不具合、改善等）を公開しています" at bounding box center [351, 147] width 617 height 165
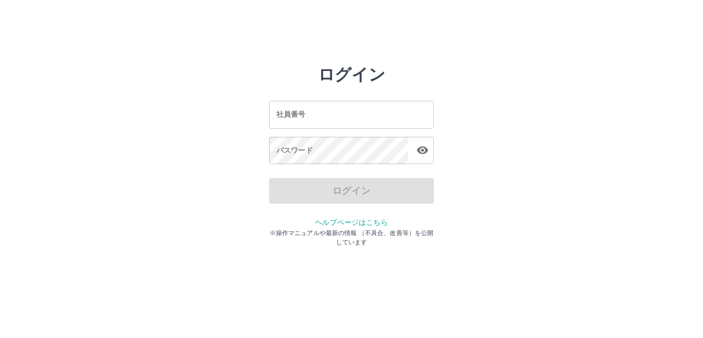
click at [420, 111] on input "社員番号" at bounding box center [351, 114] width 165 height 27
click at [522, 116] on div "ログイン 社員番号 社員番号 パスワード パスワード ログイン ヘルプページはこちら ※操作マニュアルや最新の情報 （不具合、改善等）を公開しています" at bounding box center [351, 147] width 617 height 165
click at [406, 115] on input "社員番号" at bounding box center [351, 114] width 165 height 27
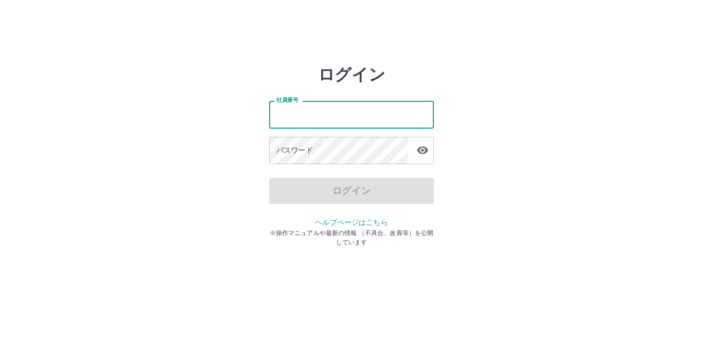
click at [505, 103] on div "ログイン 社員番号 社員番号 パスワード パスワード ログイン ヘルプページはこちら ※操作マニュアルや最新の情報 （不具合、改善等）を公開しています" at bounding box center [351, 147] width 617 height 165
click at [415, 111] on input "社員番号" at bounding box center [351, 114] width 165 height 27
drag, startPoint x: 491, startPoint y: 97, endPoint x: 476, endPoint y: 101, distance: 16.0
click at [491, 97] on div "ログイン 社員番号 社員番号 パスワード パスワード ログイン ヘルプページはこちら ※操作マニュアルや最新の情報 （不具合、改善等）を公開しています" at bounding box center [351, 147] width 617 height 165
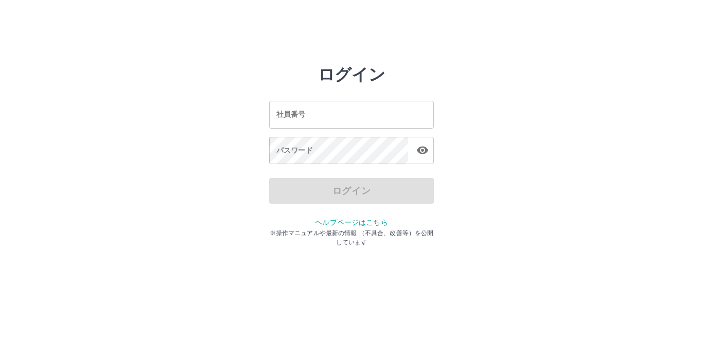
click at [407, 112] on input "社員番号" at bounding box center [351, 114] width 165 height 27
click at [522, 108] on div "ログイン 社員番号 社員番号 パスワード パスワード ログイン ヘルプページはこちら ※操作マニュアルや最新の情報 （不具合、改善等）を公開しています" at bounding box center [351, 147] width 617 height 165
drag, startPoint x: 399, startPoint y: 111, endPoint x: 411, endPoint y: 111, distance: 11.8
click at [399, 111] on input "社員番号" at bounding box center [351, 114] width 165 height 27
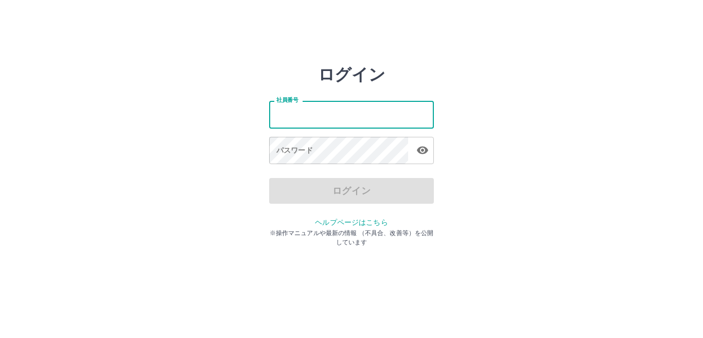
click at [510, 111] on div "ログイン 社員番号 社員番号 パスワード パスワード ログイン ヘルプページはこちら ※操作マニュアルや最新の情報 （不具合、改善等）を公開しています" at bounding box center [351, 147] width 617 height 165
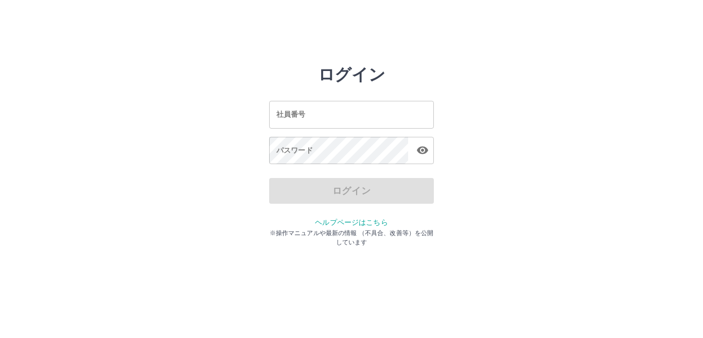
click at [399, 113] on input "社員番号" at bounding box center [351, 114] width 165 height 27
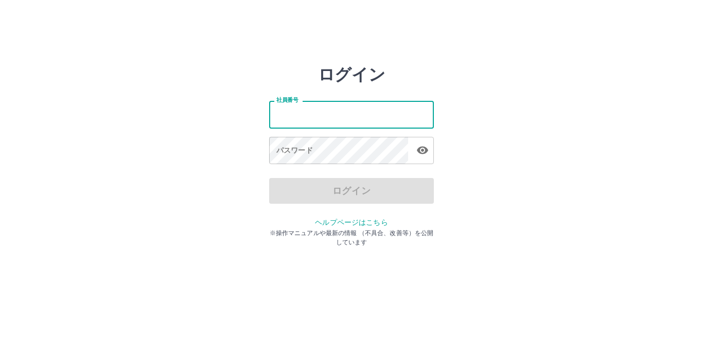
click at [506, 115] on div "ログイン 社員番号 社員番号 パスワード パスワード ログイン ヘルプページはこちら ※操作マニュアルや最新の情報 （不具合、改善等）を公開しています" at bounding box center [351, 147] width 617 height 165
click at [314, 115] on input "社員番号" at bounding box center [351, 114] width 165 height 27
click at [524, 125] on div "ログイン 社員番号 社員番号 パスワード パスワード ログイン ヘルプページはこちら ※操作マニュアルや最新の情報 （不具合、改善等）を公開しています" at bounding box center [351, 147] width 617 height 165
drag, startPoint x: 337, startPoint y: 116, endPoint x: 347, endPoint y: 116, distance: 10.3
click at [337, 116] on input "社員番号" at bounding box center [351, 114] width 165 height 27
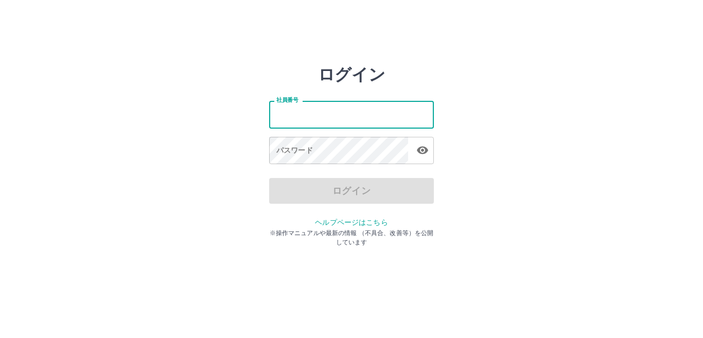
click at [566, 120] on div "ログイン 社員番号 社員番号 パスワード パスワード ログイン ヘルプページはこちら ※操作マニュアルや最新の情報 （不具合、改善等）を公開しています" at bounding box center [351, 147] width 617 height 165
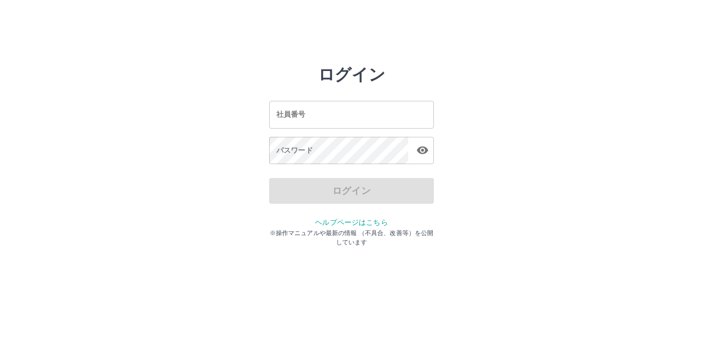
drag, startPoint x: 321, startPoint y: 117, endPoint x: 338, endPoint y: 122, distance: 17.7
click at [321, 117] on input "社員番号" at bounding box center [351, 114] width 165 height 27
click at [559, 128] on div "ログイン 社員番号 社員番号 パスワード パスワード ログイン ヘルプページはこちら ※操作マニュアルや最新の情報 （不具合、改善等）を公開しています" at bounding box center [351, 147] width 617 height 165
click at [275, 114] on input "社員番号" at bounding box center [351, 114] width 165 height 27
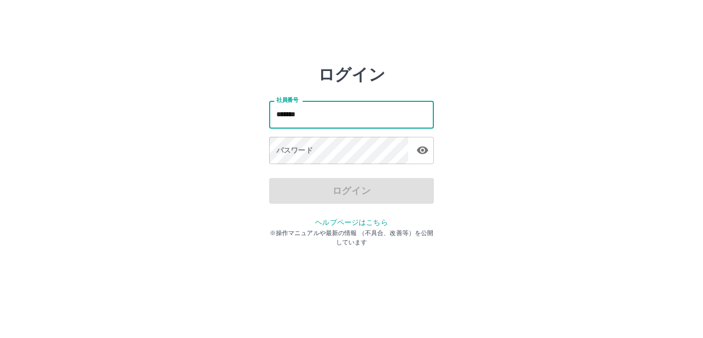
type input "*******"
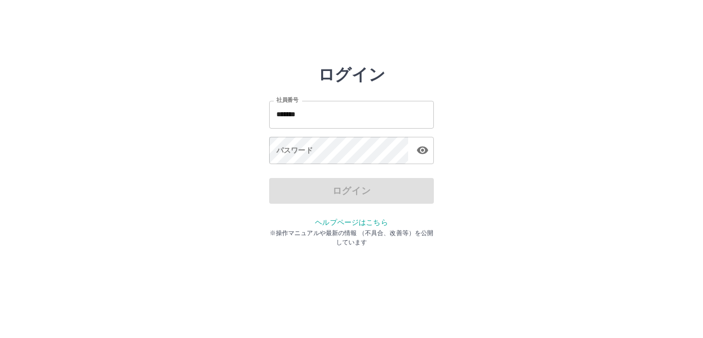
click at [199, 192] on div "ログイン 社員番号 ******* 社員番号 パスワード パスワード ログイン ヘルプページはこちら ※操作マニュアルや最新の情報 （不具合、改善等）を公開し…" at bounding box center [351, 147] width 617 height 165
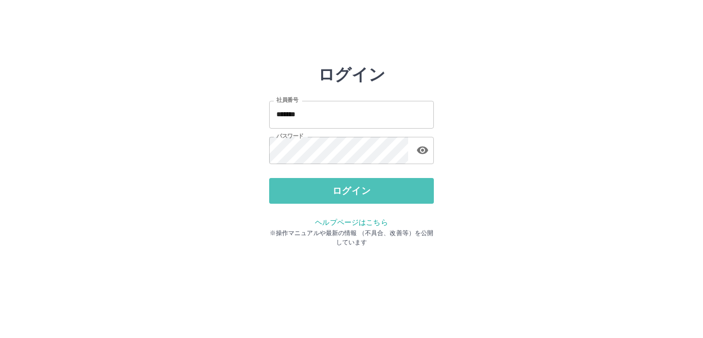
click at [305, 194] on button "ログイン" at bounding box center [351, 191] width 165 height 26
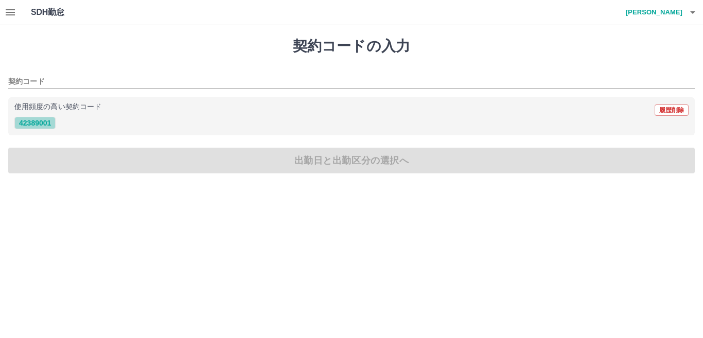
click at [39, 121] on button "42389001" at bounding box center [34, 123] width 41 height 12
type input "********"
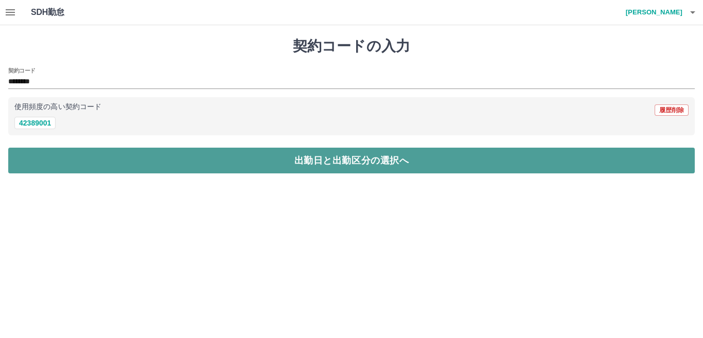
click at [346, 161] on button "出勤日と出勤区分の選択へ" at bounding box center [351, 161] width 686 height 26
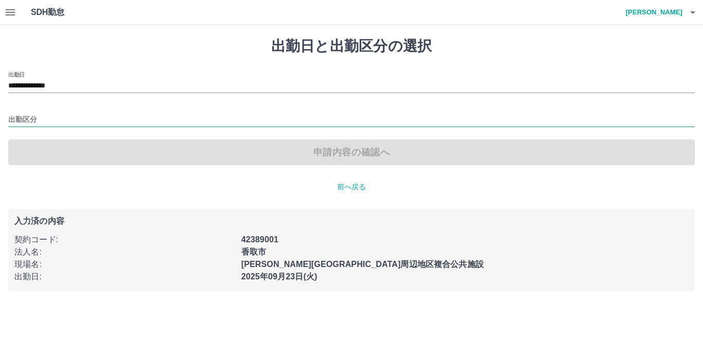
click at [25, 118] on input "出勤区分" at bounding box center [351, 120] width 686 height 13
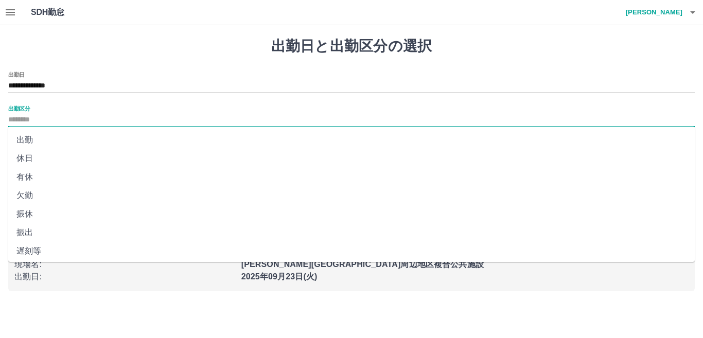
click at [32, 136] on li "出勤" at bounding box center [351, 140] width 686 height 19
type input "**"
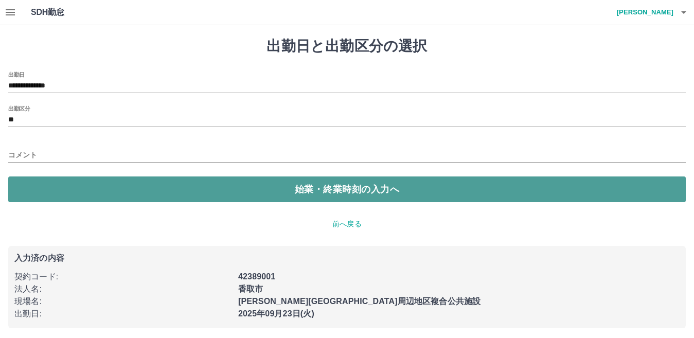
click at [344, 186] on button "始業・終業時刻の入力へ" at bounding box center [347, 189] width 678 height 26
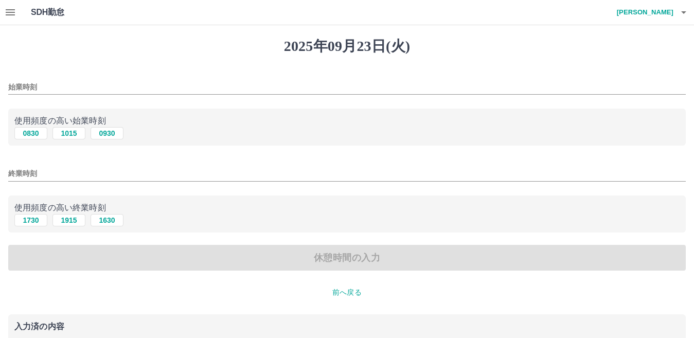
click at [49, 134] on div "0830 1015 0930" at bounding box center [346, 133] width 665 height 13
click at [33, 135] on button "0830" at bounding box center [30, 133] width 33 height 12
type input "****"
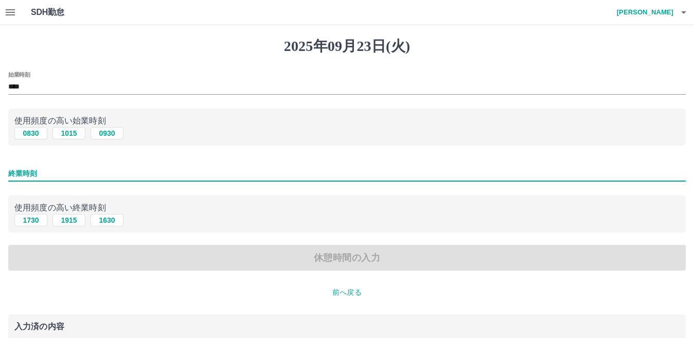
click at [17, 171] on input "終業時刻" at bounding box center [347, 173] width 678 height 15
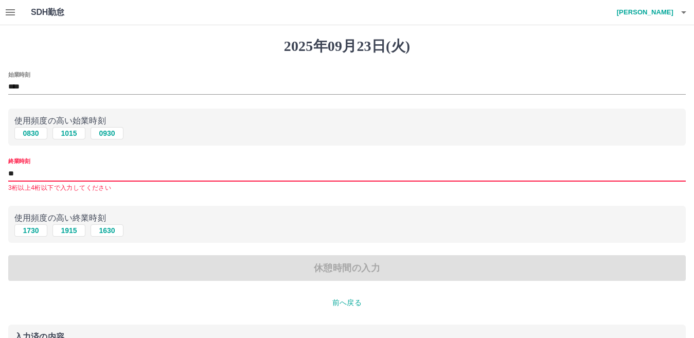
type input "*"
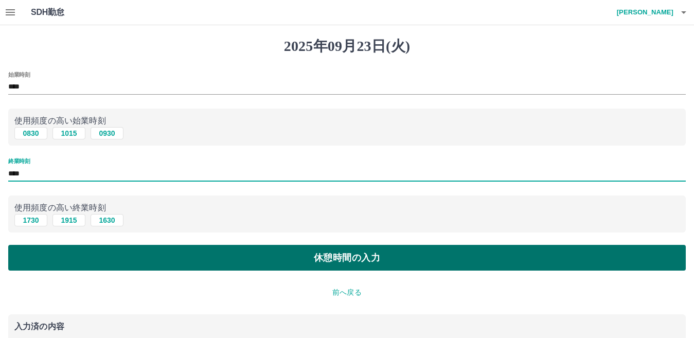
type input "****"
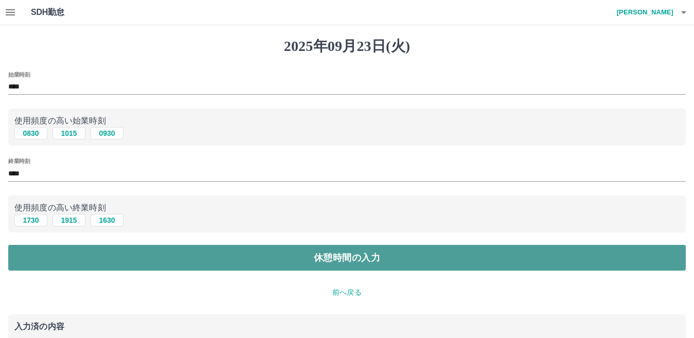
click at [349, 256] on button "休憩時間の入力" at bounding box center [347, 258] width 678 height 26
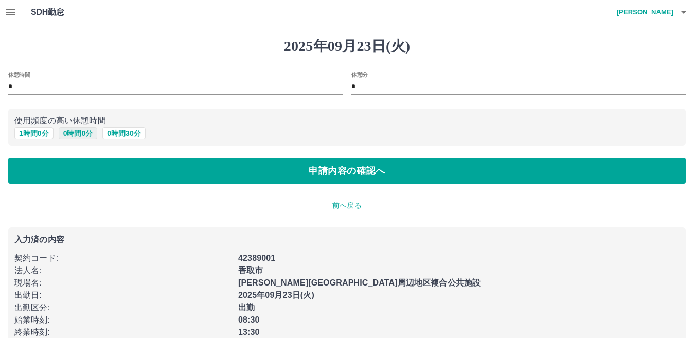
click at [79, 135] on button "0 時間 0 分" at bounding box center [78, 133] width 39 height 12
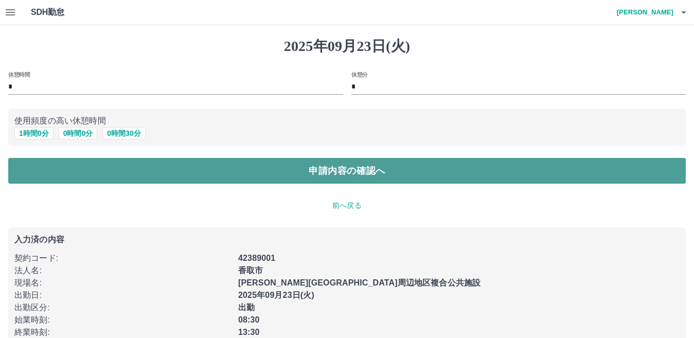
click at [335, 172] on button "申請内容の確認へ" at bounding box center [347, 171] width 678 height 26
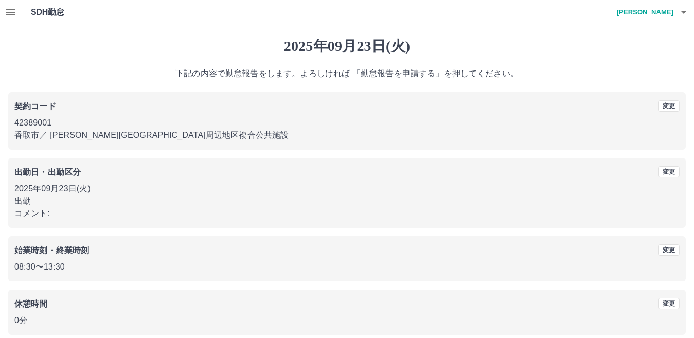
scroll to position [47, 0]
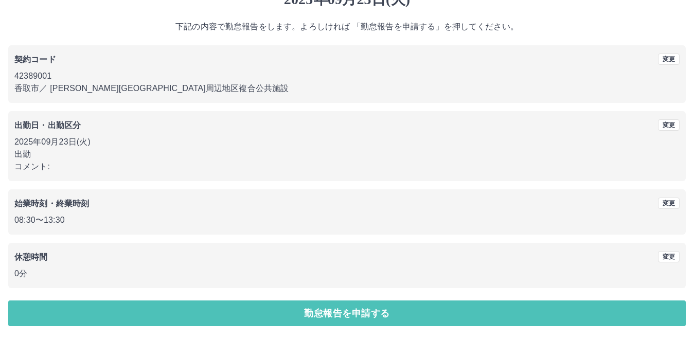
click at [329, 314] on button "勤怠報告を申請する" at bounding box center [347, 313] width 678 height 26
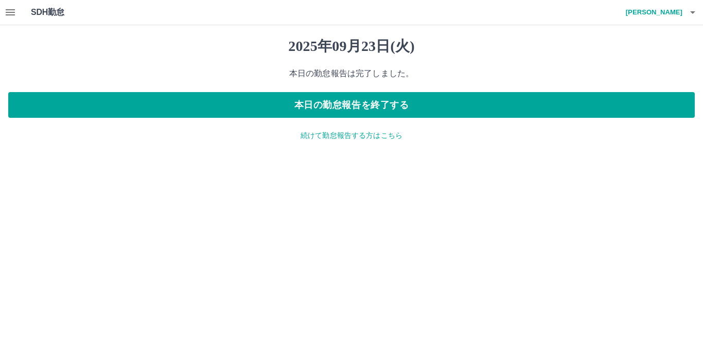
click at [360, 136] on p "続けて勤怠報告する方はこちら" at bounding box center [351, 135] width 686 height 11
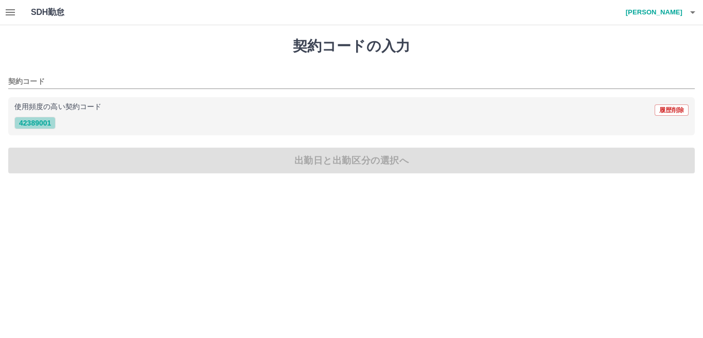
click at [39, 124] on button "42389001" at bounding box center [34, 123] width 41 height 12
type input "********"
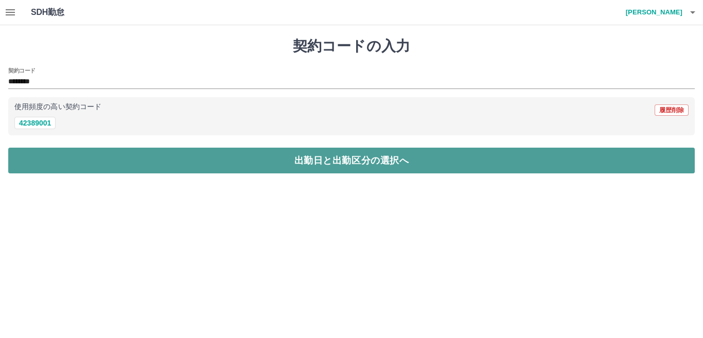
click at [370, 158] on button "出勤日と出勤区分の選択へ" at bounding box center [351, 161] width 686 height 26
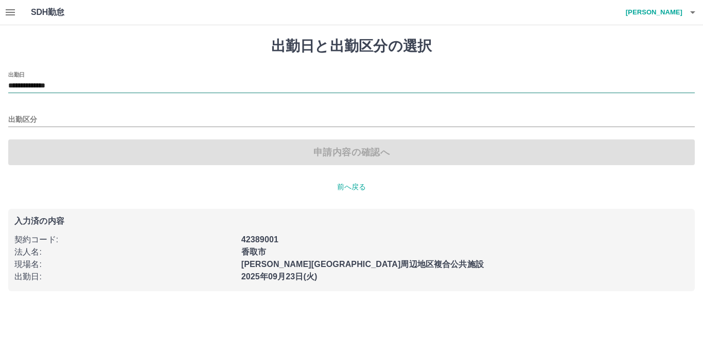
click at [45, 84] on input "**********" at bounding box center [351, 86] width 686 height 13
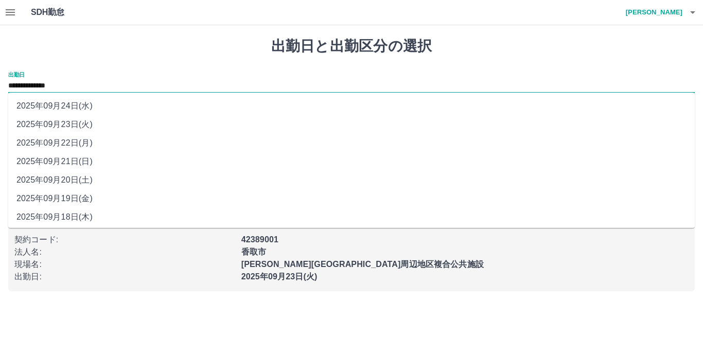
click at [58, 104] on li "2025年09月24日(水)" at bounding box center [351, 106] width 686 height 19
type input "**********"
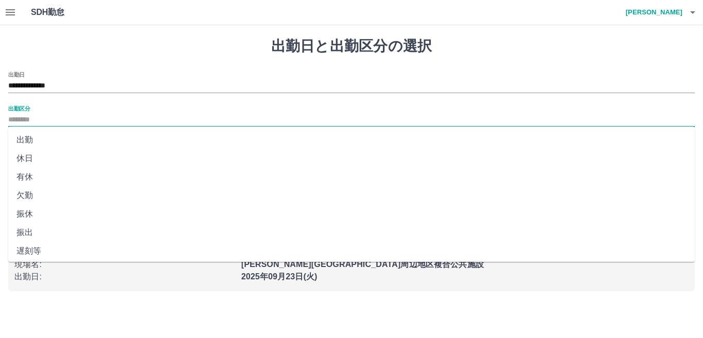
click at [21, 118] on input "出勤区分" at bounding box center [351, 120] width 686 height 13
click at [27, 159] on li "休日" at bounding box center [351, 158] width 686 height 19
type input "**"
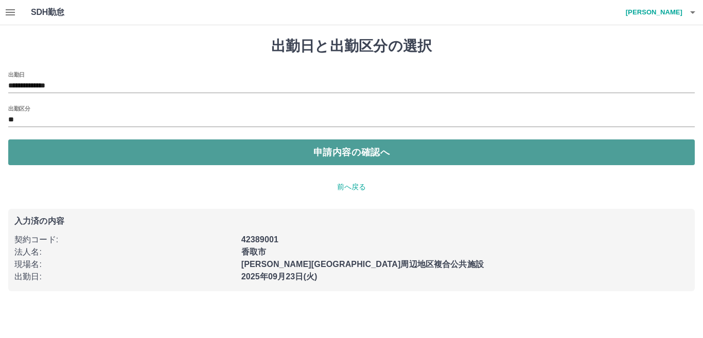
click at [317, 151] on button "申請内容の確認へ" at bounding box center [351, 152] width 686 height 26
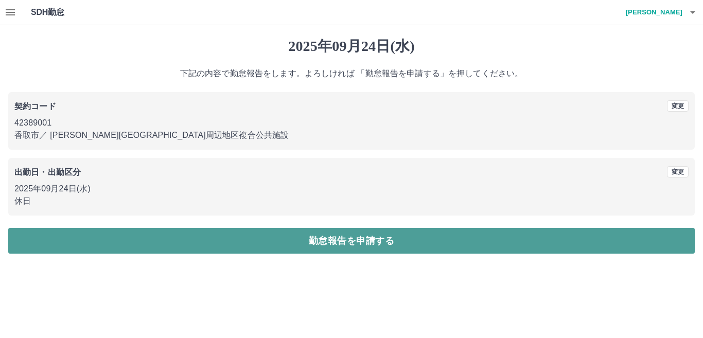
click at [336, 243] on button "勤怠報告を申請する" at bounding box center [351, 241] width 686 height 26
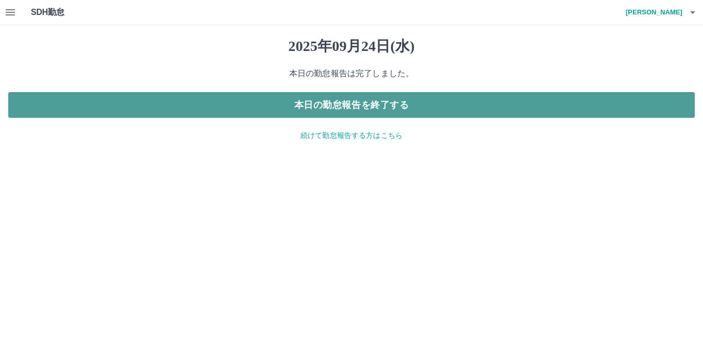
click at [357, 106] on button "本日の勤怠報告を終了する" at bounding box center [351, 105] width 686 height 26
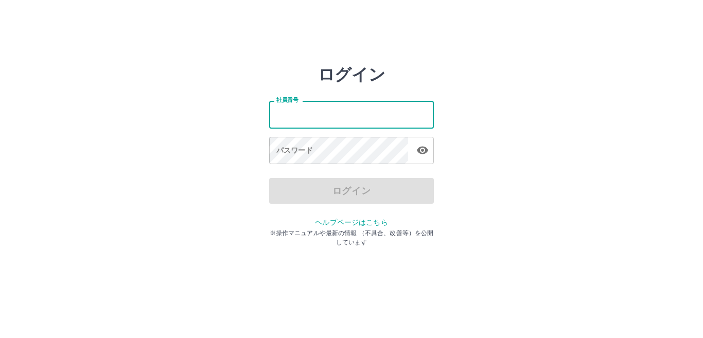
click at [322, 114] on input "社員番号" at bounding box center [351, 114] width 165 height 27
type input "*******"
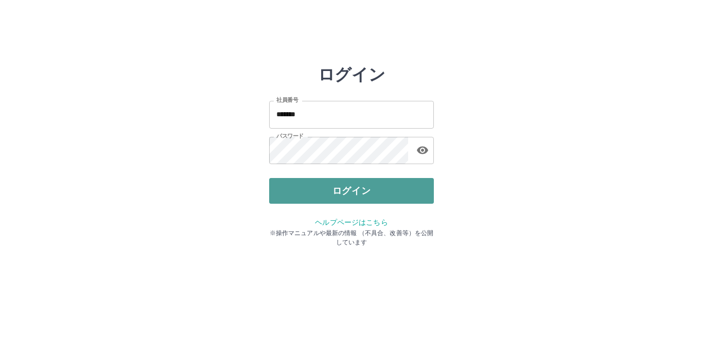
click at [341, 187] on button "ログイン" at bounding box center [351, 191] width 165 height 26
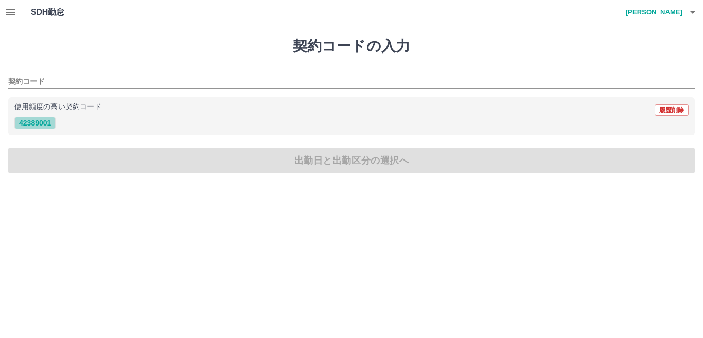
click at [30, 126] on button "42389001" at bounding box center [34, 123] width 41 height 12
type input "********"
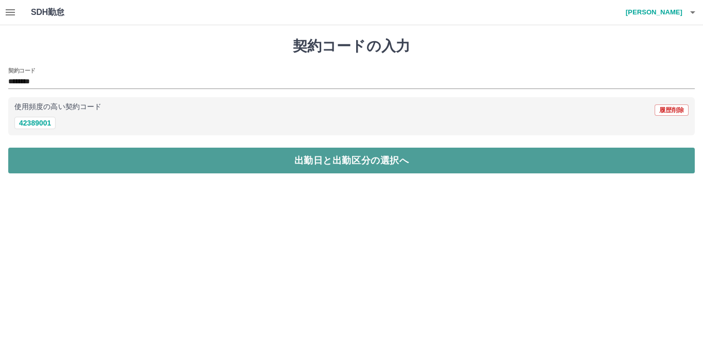
click at [284, 161] on button "出勤日と出勤区分の選択へ" at bounding box center [351, 161] width 686 height 26
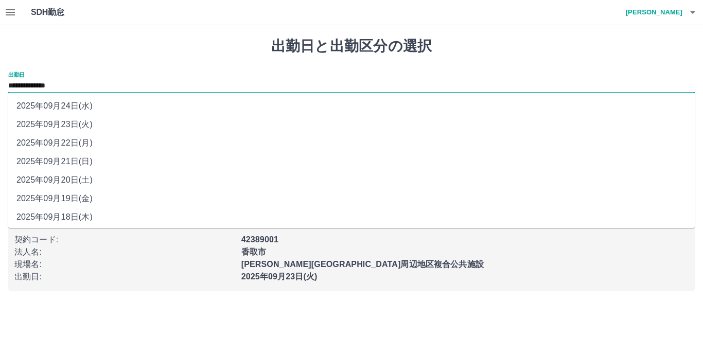
click at [67, 85] on input "**********" at bounding box center [351, 86] width 686 height 13
click at [62, 159] on li "2025年09月21日(日)" at bounding box center [351, 161] width 686 height 19
type input "**********"
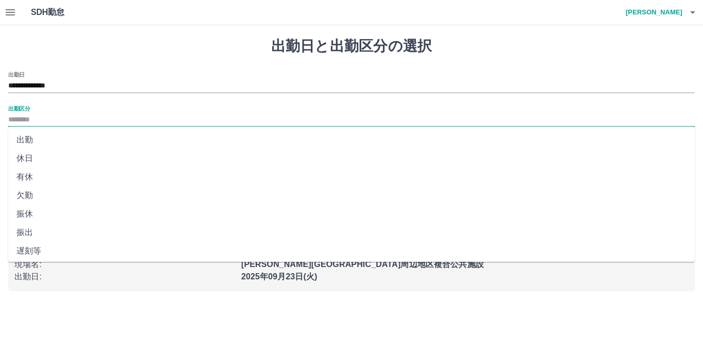
click at [46, 117] on input "出勤区分" at bounding box center [351, 120] width 686 height 13
click at [23, 161] on li "休日" at bounding box center [351, 158] width 686 height 19
type input "**"
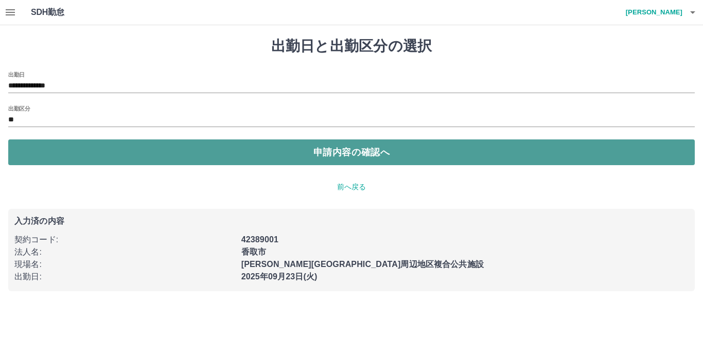
click at [297, 155] on button "申請内容の確認へ" at bounding box center [351, 152] width 686 height 26
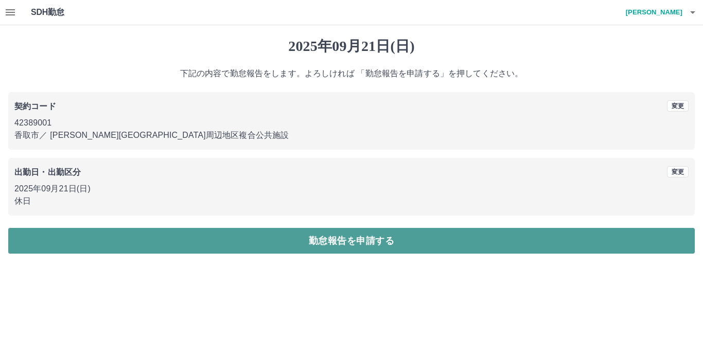
click at [329, 239] on button "勤怠報告を申請する" at bounding box center [351, 241] width 686 height 26
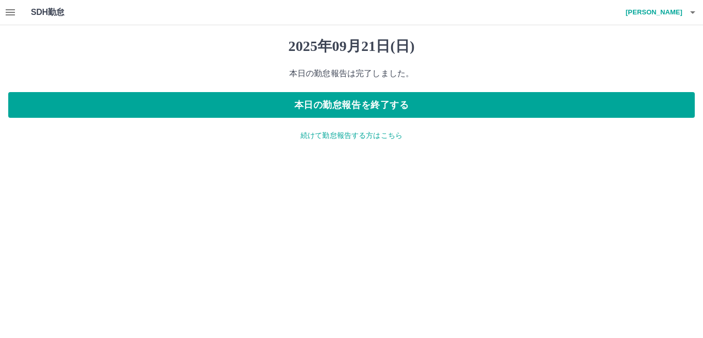
click at [351, 135] on p "続けて勤怠報告する方はこちら" at bounding box center [351, 135] width 686 height 11
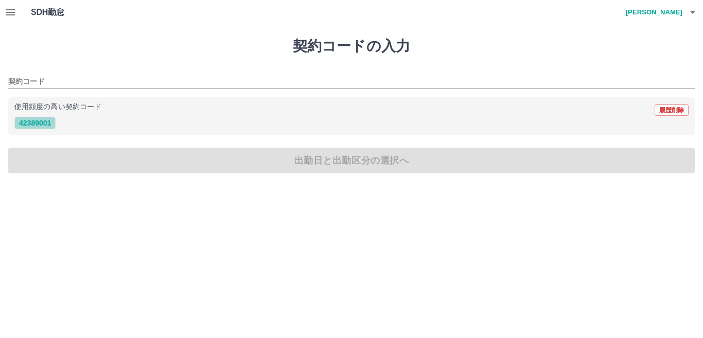
click at [41, 121] on button "42389001" at bounding box center [34, 123] width 41 height 12
type input "********"
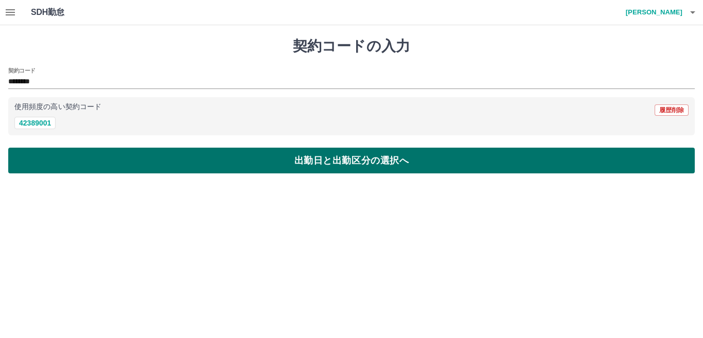
click at [296, 160] on button "出勤日と出勤区分の選択へ" at bounding box center [351, 161] width 686 height 26
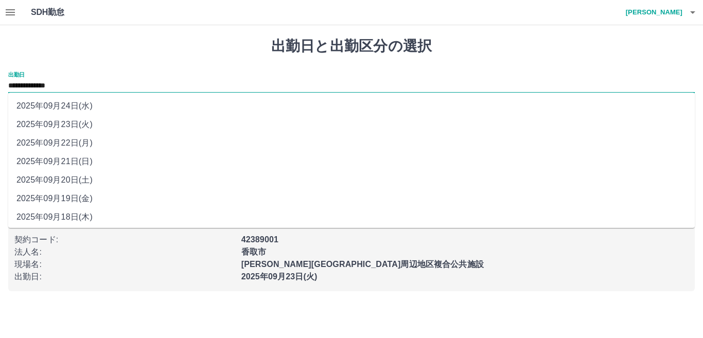
click at [63, 86] on input "**********" at bounding box center [351, 86] width 686 height 13
click at [66, 141] on li "2025年09月22日(月)" at bounding box center [351, 143] width 686 height 19
type input "**********"
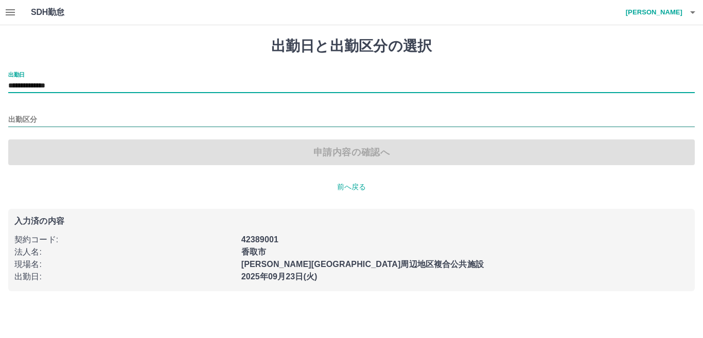
click at [20, 118] on input "出勤区分" at bounding box center [351, 120] width 686 height 13
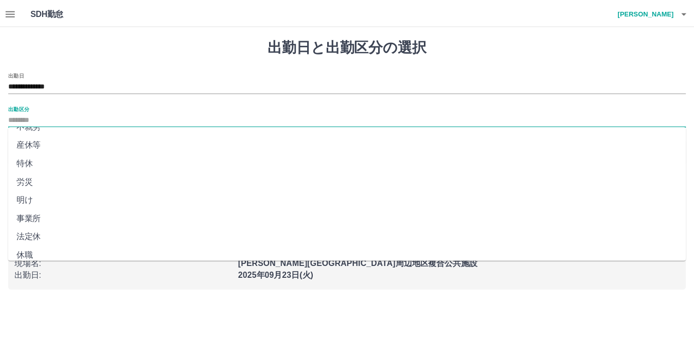
scroll to position [206, 0]
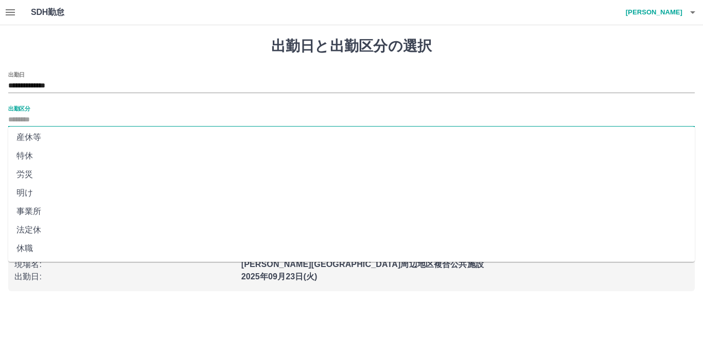
click at [41, 227] on li "法定休" at bounding box center [351, 230] width 686 height 19
type input "***"
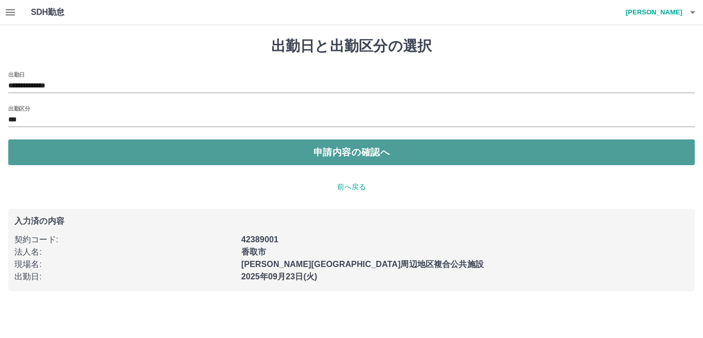
click at [329, 150] on button "申請内容の確認へ" at bounding box center [351, 152] width 686 height 26
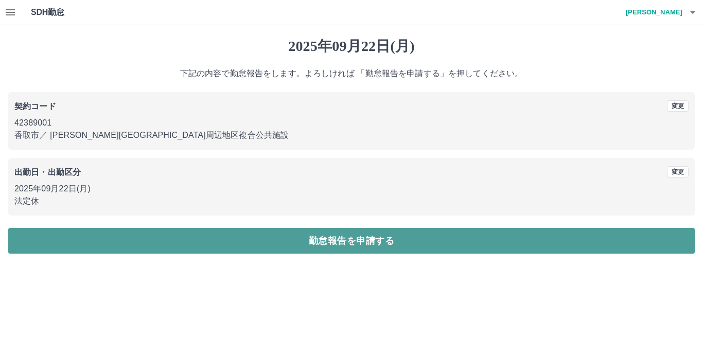
click at [344, 243] on button "勤怠報告を申請する" at bounding box center [351, 241] width 686 height 26
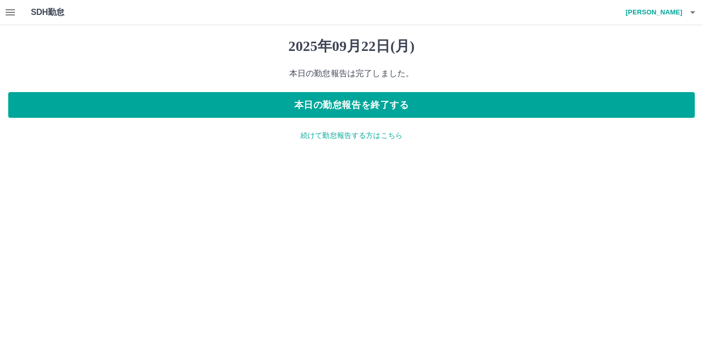
click at [370, 137] on p "続けて勤怠報告する方はこちら" at bounding box center [351, 135] width 686 height 11
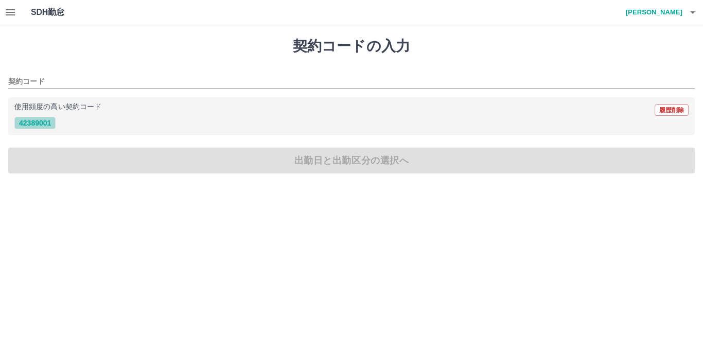
click at [50, 123] on button "42389001" at bounding box center [34, 123] width 41 height 12
type input "********"
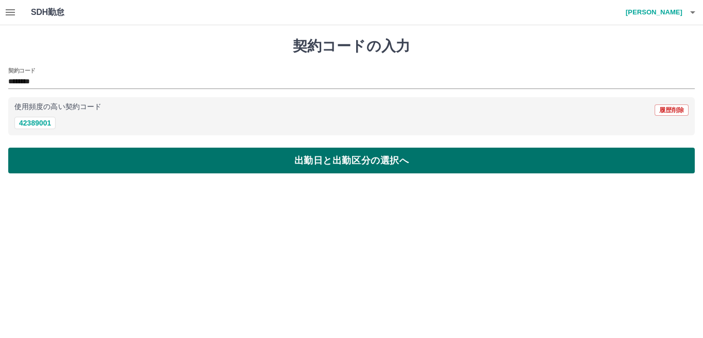
click at [353, 162] on button "出勤日と出勤区分の選択へ" at bounding box center [351, 161] width 686 height 26
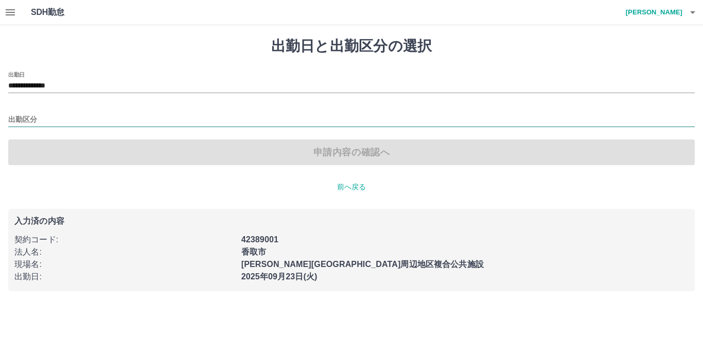
click at [31, 120] on input "出勤区分" at bounding box center [351, 120] width 686 height 13
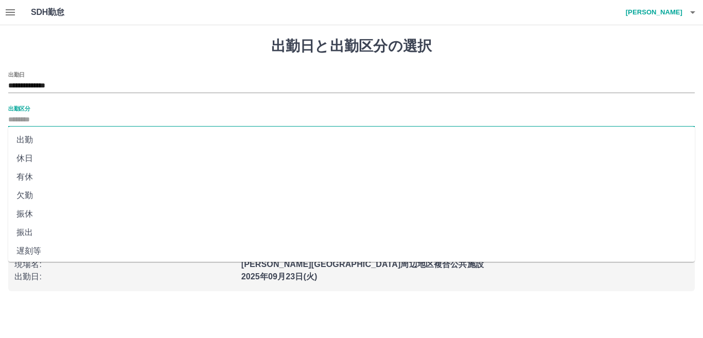
click at [31, 138] on li "出勤" at bounding box center [351, 140] width 686 height 19
type input "**"
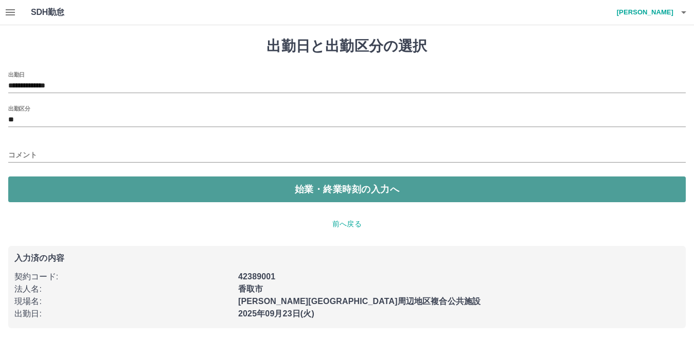
click at [339, 192] on button "始業・終業時刻の入力へ" at bounding box center [347, 189] width 678 height 26
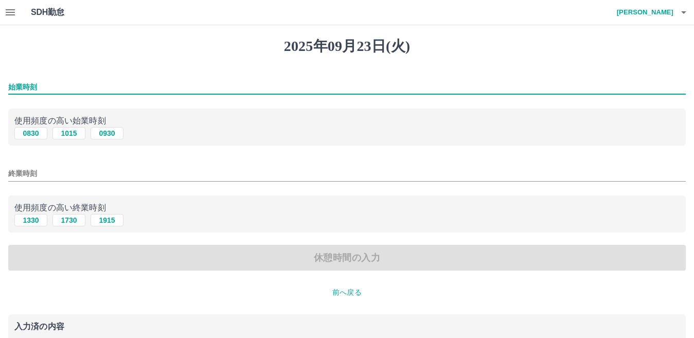
click at [56, 87] on input "始業時刻" at bounding box center [347, 87] width 678 height 15
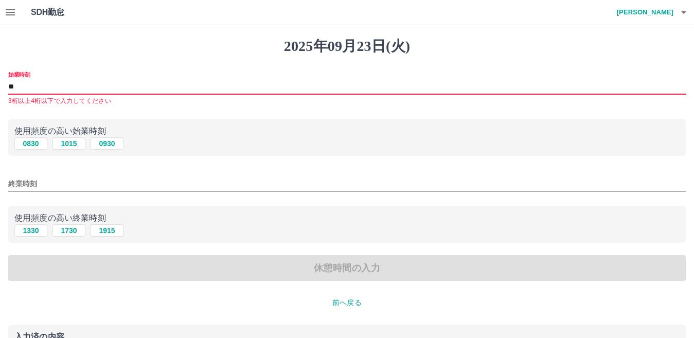
type input "****"
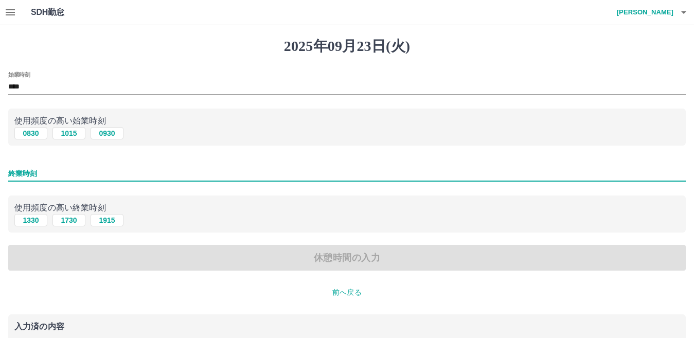
click at [32, 173] on input "終業時刻" at bounding box center [347, 173] width 678 height 15
type input "****"
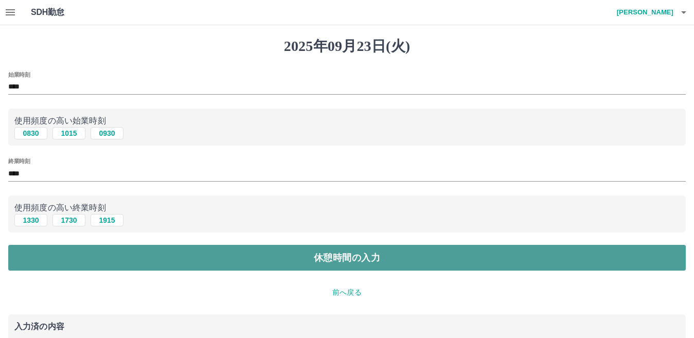
click at [339, 260] on button "休憩時間の入力" at bounding box center [347, 258] width 678 height 26
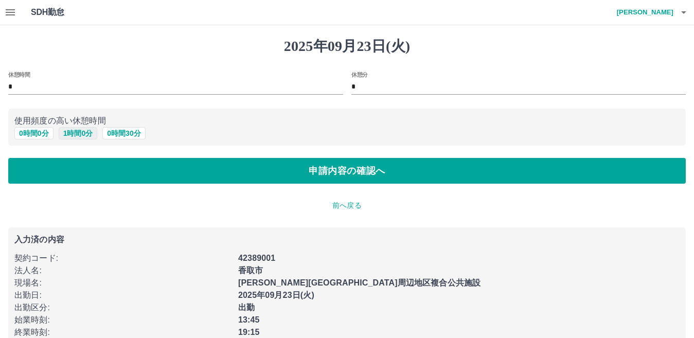
click at [80, 135] on button "1 時間 0 分" at bounding box center [78, 133] width 39 height 12
click at [46, 134] on button "0 時間 0 分" at bounding box center [33, 133] width 39 height 12
type input "*"
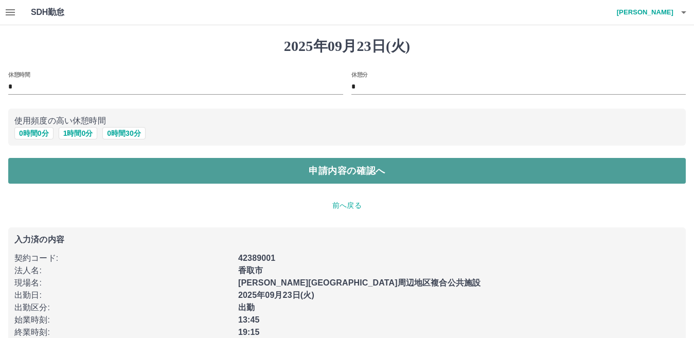
click at [341, 166] on button "申請内容の確認へ" at bounding box center [347, 171] width 678 height 26
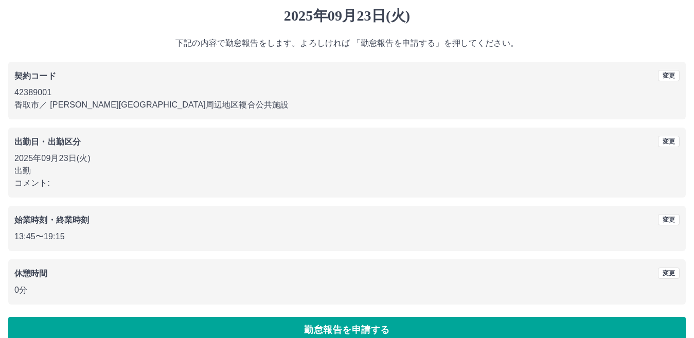
scroll to position [47, 0]
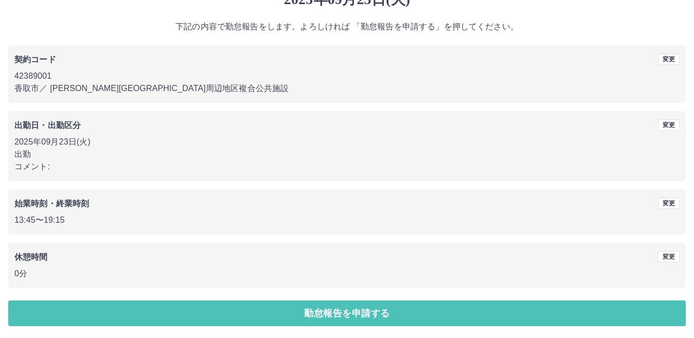
click at [329, 313] on button "勤怠報告を申請する" at bounding box center [347, 313] width 678 height 26
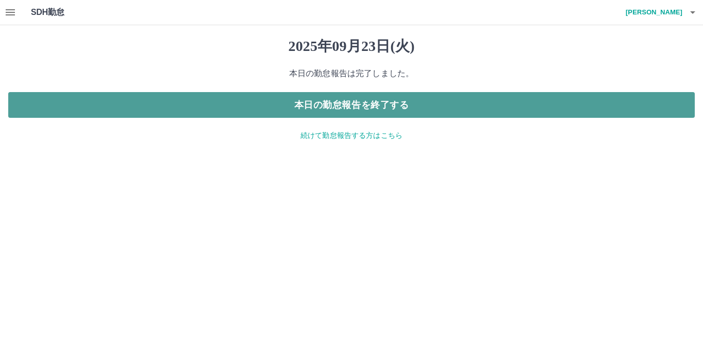
click at [358, 102] on button "本日の勤怠報告を終了する" at bounding box center [351, 105] width 686 height 26
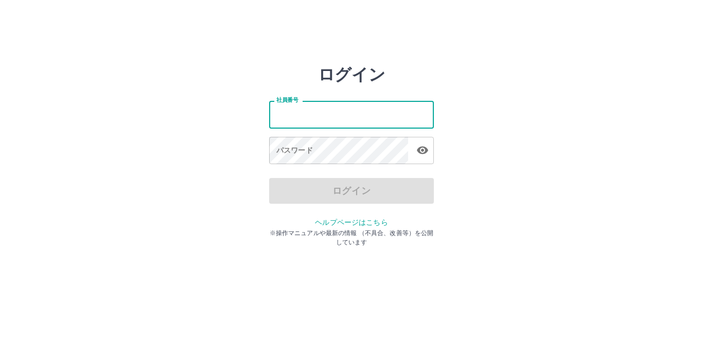
click at [287, 121] on input "社員番号" at bounding box center [351, 114] width 165 height 27
type input "*******"
click at [285, 164] on div "パスワード パスワード" at bounding box center [351, 151] width 165 height 29
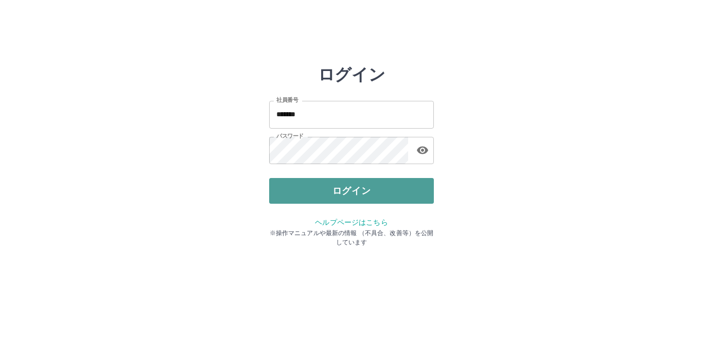
click at [307, 197] on button "ログイン" at bounding box center [351, 191] width 165 height 26
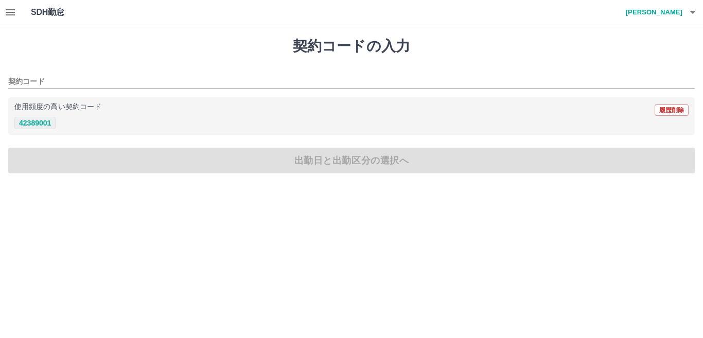
click at [41, 127] on button "42389001" at bounding box center [34, 123] width 41 height 12
type input "********"
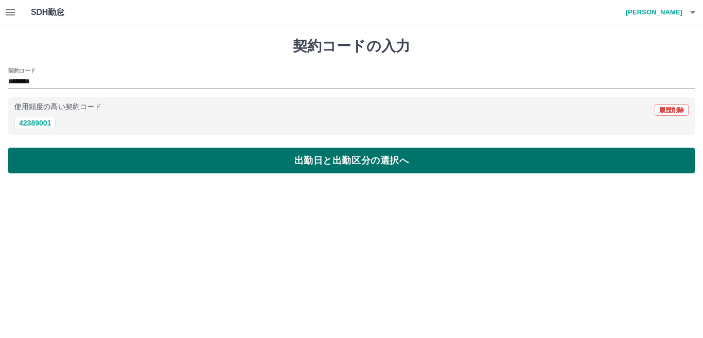
click at [72, 160] on button "出勤日と出勤区分の選択へ" at bounding box center [351, 161] width 686 height 26
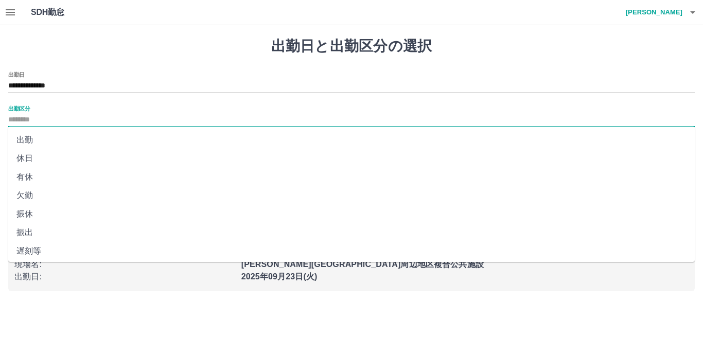
click at [31, 125] on input "出勤区分" at bounding box center [351, 120] width 686 height 13
click at [29, 144] on li "出勤" at bounding box center [351, 140] width 686 height 19
type input "**"
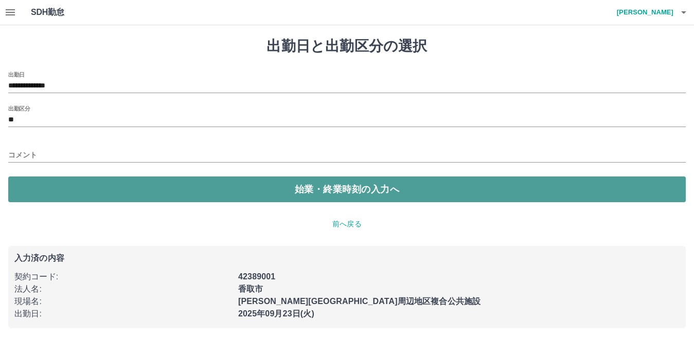
drag, startPoint x: 23, startPoint y: 192, endPoint x: 26, endPoint y: 185, distance: 7.8
click at [23, 191] on button "始業・終業時刻の入力へ" at bounding box center [347, 189] width 678 height 26
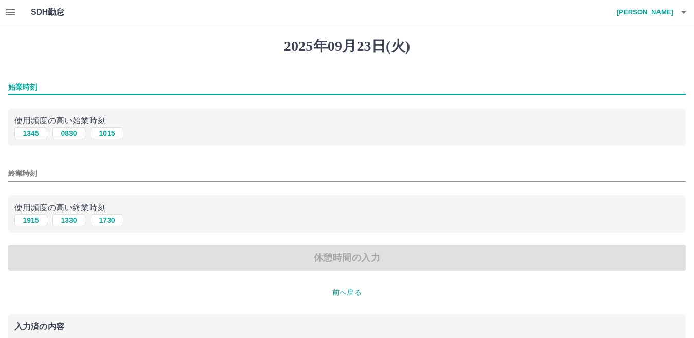
click at [25, 87] on input "始業時刻" at bounding box center [347, 87] width 678 height 15
type input "****"
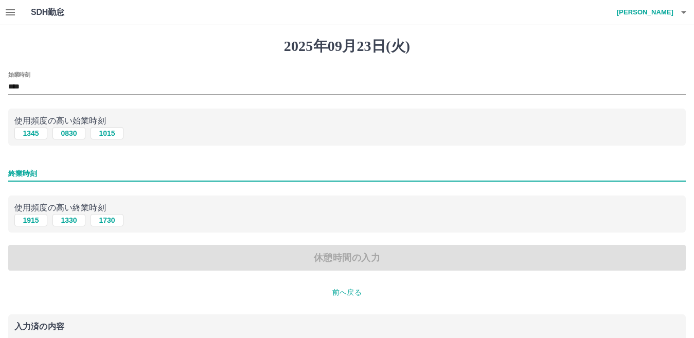
click at [23, 176] on input "終業時刻" at bounding box center [347, 173] width 678 height 15
type input "****"
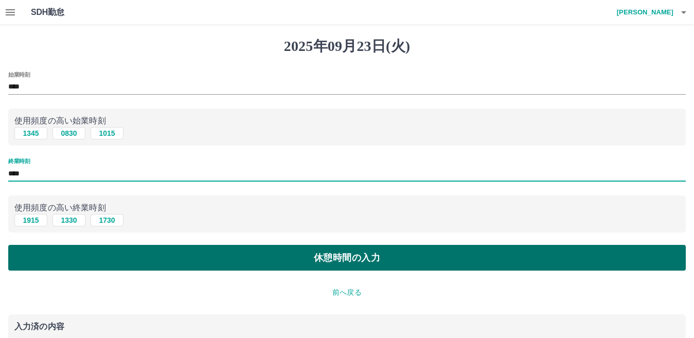
click at [33, 253] on button "休憩時間の入力" at bounding box center [347, 258] width 678 height 26
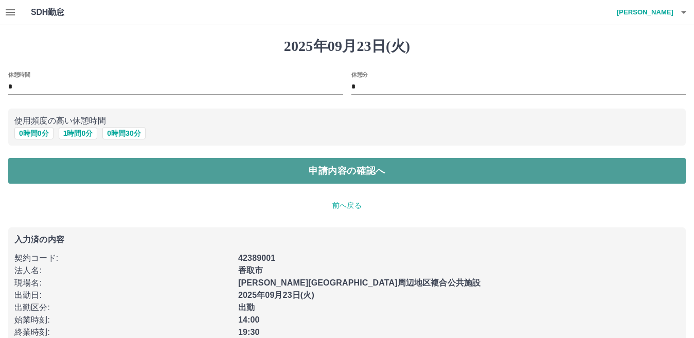
drag, startPoint x: 188, startPoint y: 166, endPoint x: 179, endPoint y: 202, distance: 37.2
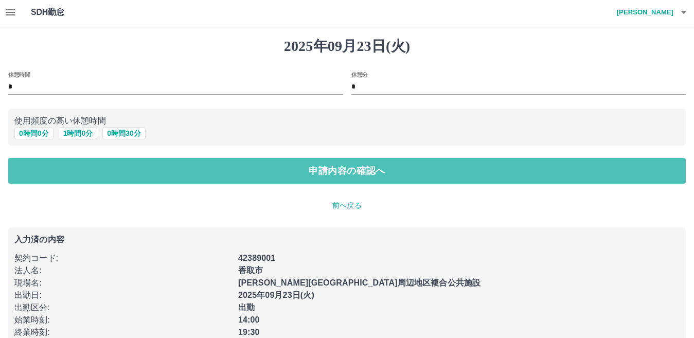
click at [188, 167] on button "申請内容の確認へ" at bounding box center [347, 171] width 678 height 26
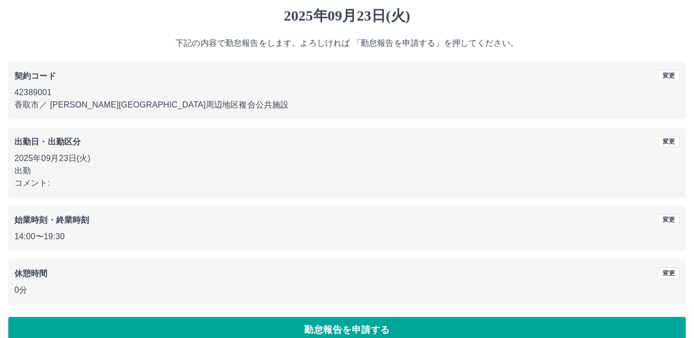
scroll to position [47, 0]
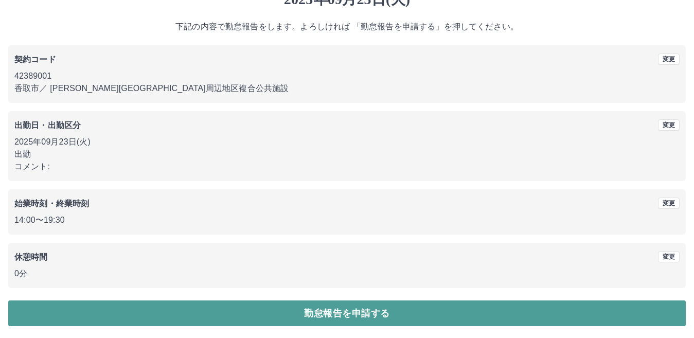
click at [44, 305] on button "勤怠報告を申請する" at bounding box center [347, 313] width 678 height 26
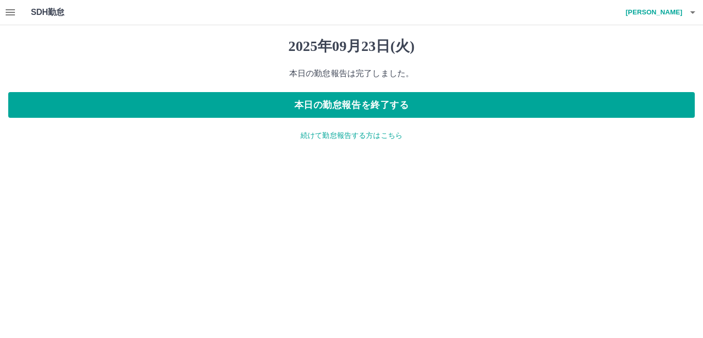
click at [347, 140] on div "2025年09月23日(火) 本日の勤怠報告は完了しました。 本日の勤怠報告を終了する 続けて勤怠報告する方はこちら" at bounding box center [351, 89] width 703 height 128
click at [322, 141] on div "2025年09月23日(火) 本日の勤怠報告は完了しました。 本日の勤怠報告を終了する 続けて勤怠報告する方はこちら" at bounding box center [351, 89] width 703 height 128
click at [320, 135] on p "続けて勤怠報告する方はこちら" at bounding box center [351, 135] width 686 height 11
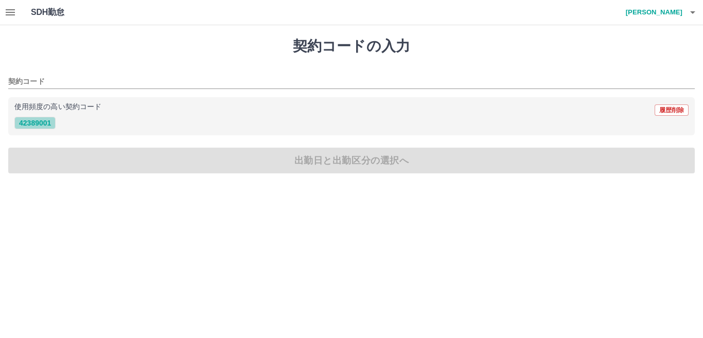
click at [36, 123] on button "42389001" at bounding box center [34, 123] width 41 height 12
type input "********"
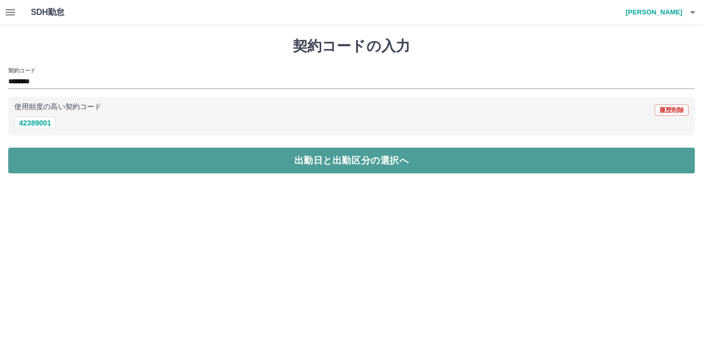
click at [37, 154] on button "出勤日と出勤区分の選択へ" at bounding box center [351, 161] width 686 height 26
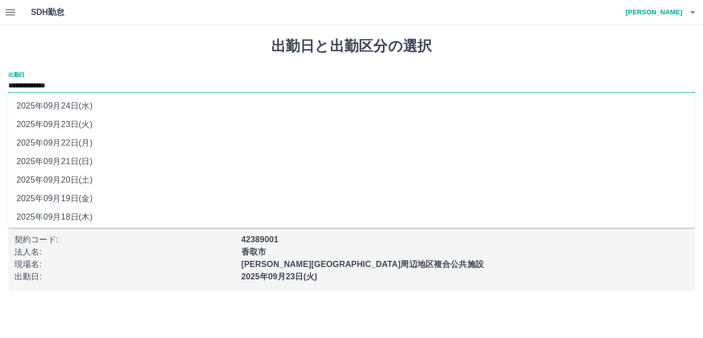
click at [38, 91] on input "**********" at bounding box center [351, 86] width 686 height 13
click at [48, 146] on li "2025年09月22日(月)" at bounding box center [351, 143] width 686 height 19
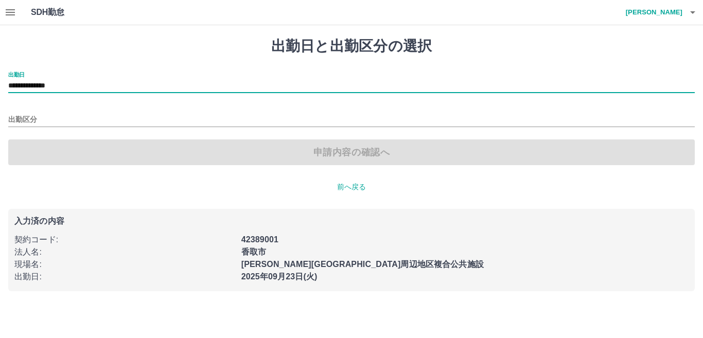
type input "**********"
click at [14, 127] on div at bounding box center [351, 120] width 686 height 13
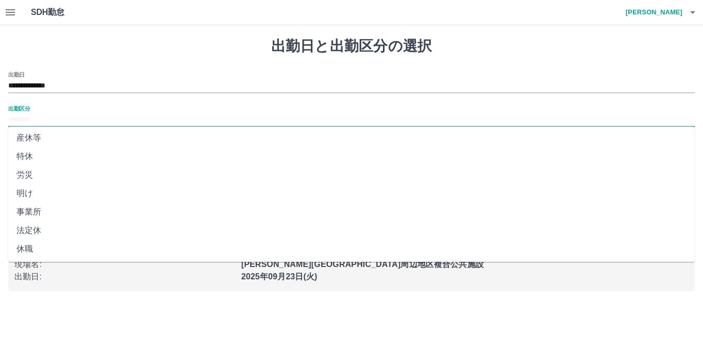
scroll to position [206, 0]
click at [34, 229] on li "法定休" at bounding box center [351, 230] width 686 height 19
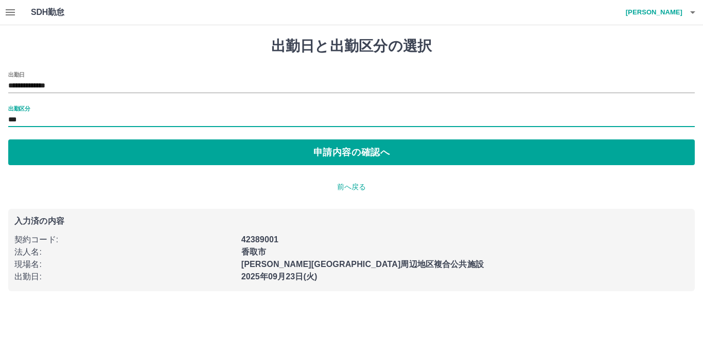
type input "***"
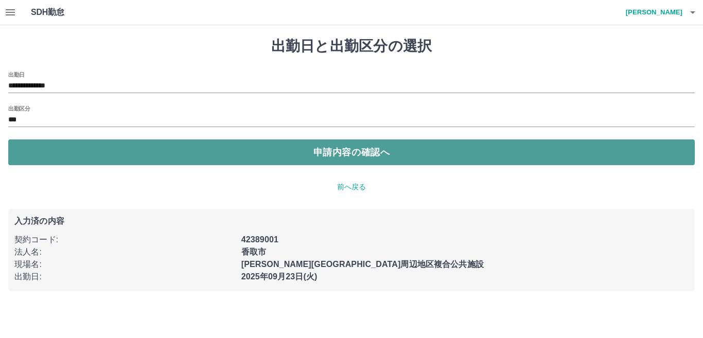
click at [173, 159] on button "申請内容の確認へ" at bounding box center [351, 152] width 686 height 26
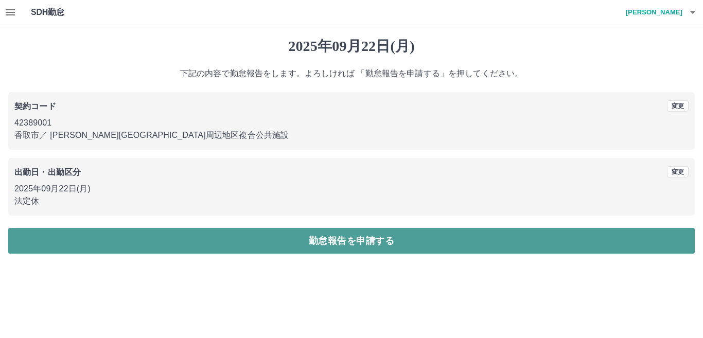
click at [132, 237] on button "勤怠報告を申請する" at bounding box center [351, 241] width 686 height 26
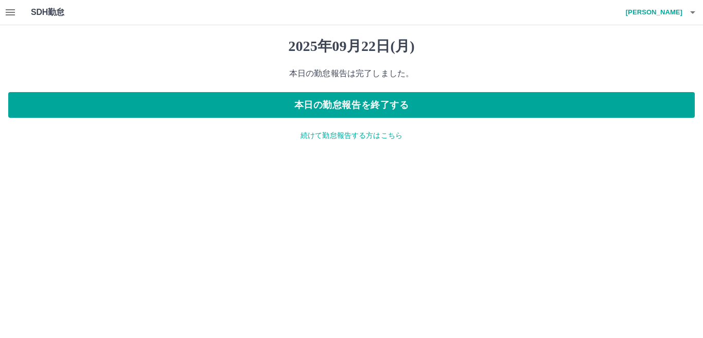
click at [346, 140] on div "[DATE] 本日の勤怠報告は完了しました。 本日の勤怠報告を終了する 続けて勤怠報告する方はこちら" at bounding box center [351, 89] width 703 height 128
click at [334, 133] on p "続けて勤怠報告する方はこちら" at bounding box center [351, 135] width 686 height 11
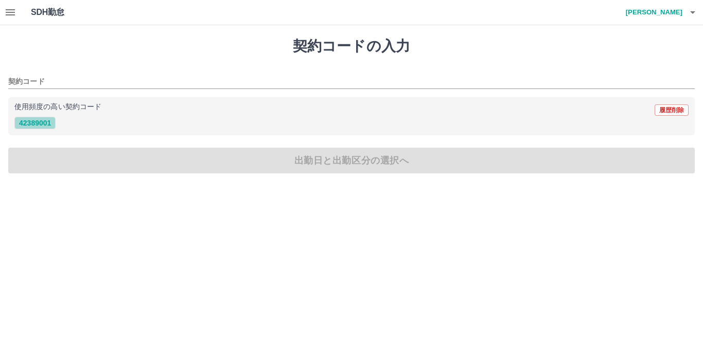
click at [48, 125] on button "42389001" at bounding box center [34, 123] width 41 height 12
type input "********"
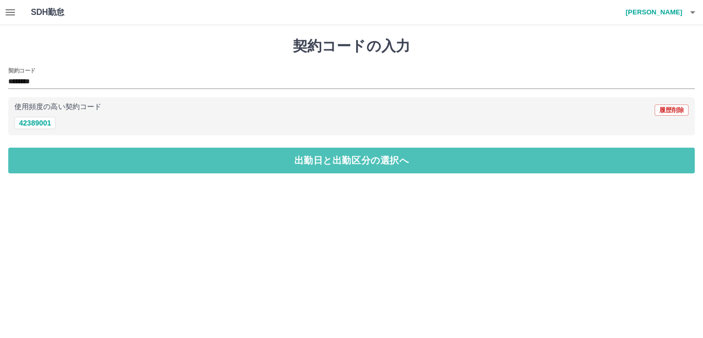
click at [52, 164] on button "出勤日と出勤区分の選択へ" at bounding box center [351, 161] width 686 height 26
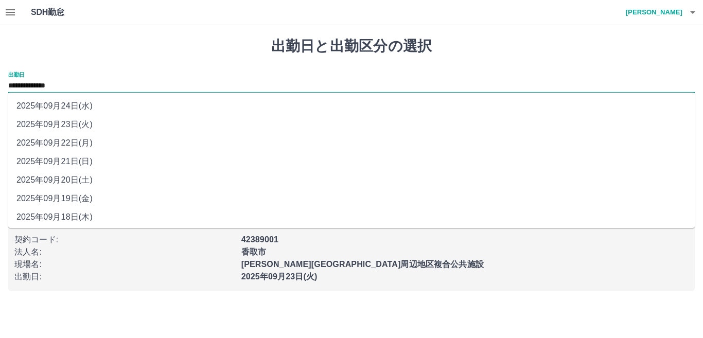
click at [59, 92] on input "**********" at bounding box center [351, 86] width 686 height 13
click at [60, 106] on li "2025年09月24日(水)" at bounding box center [351, 106] width 686 height 19
type input "**********"
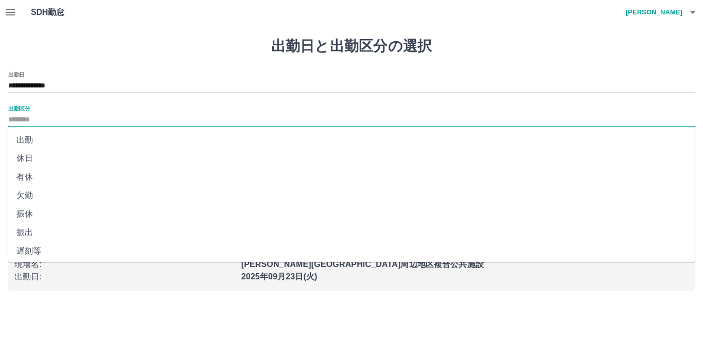
click at [25, 121] on input "出勤区分" at bounding box center [351, 120] width 686 height 13
click at [22, 160] on li "休日" at bounding box center [351, 158] width 686 height 19
type input "**"
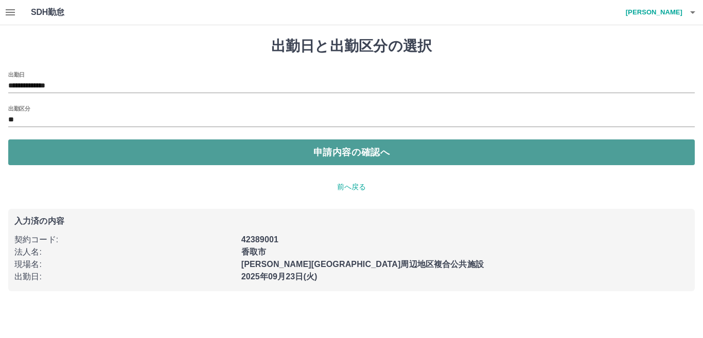
click at [155, 154] on button "申請内容の確認へ" at bounding box center [351, 152] width 686 height 26
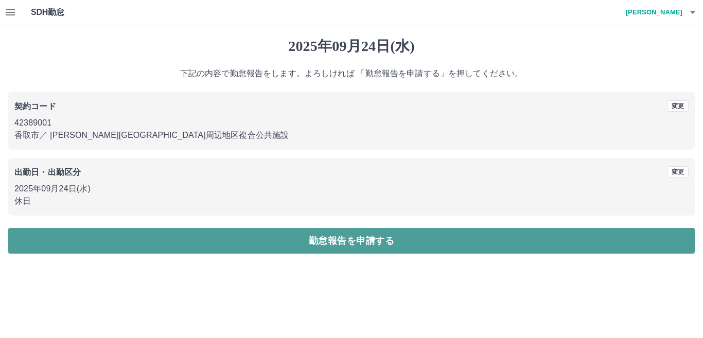
click at [113, 238] on button "勤怠報告を申請する" at bounding box center [351, 241] width 686 height 26
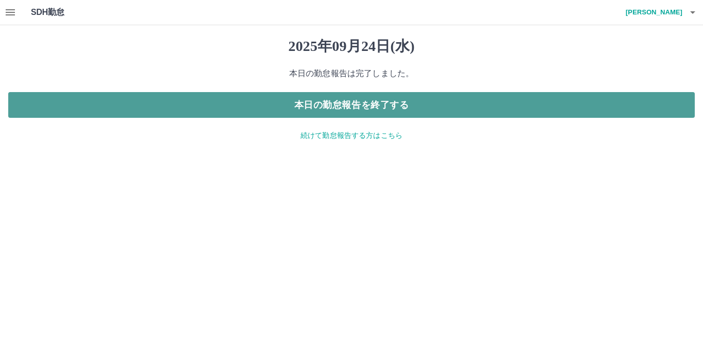
click at [251, 110] on button "本日の勤怠報告を終了する" at bounding box center [351, 105] width 686 height 26
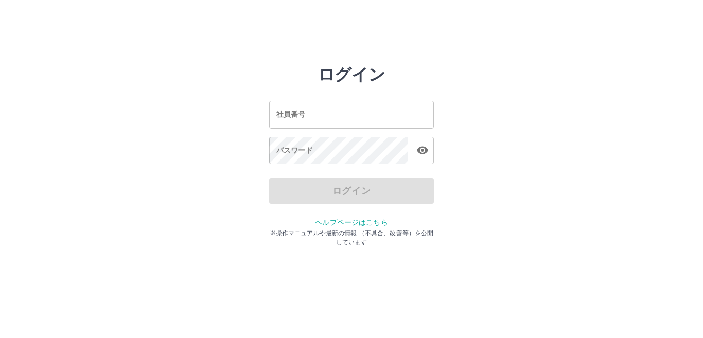
click at [383, 108] on input "社員番号" at bounding box center [351, 114] width 165 height 27
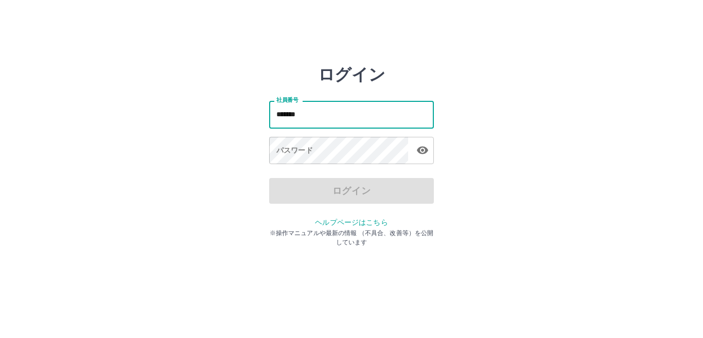
type input "*******"
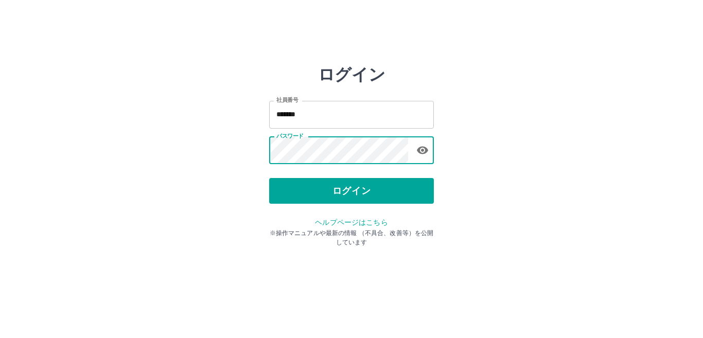
click at [290, 190] on button "ログイン" at bounding box center [351, 191] width 165 height 26
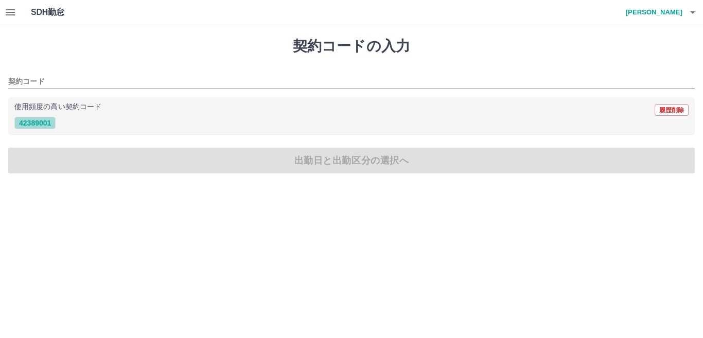
click at [34, 123] on button "42389001" at bounding box center [34, 123] width 41 height 12
type input "********"
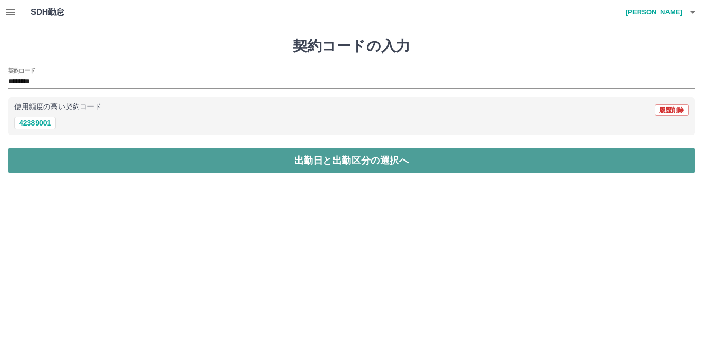
click at [51, 153] on button "出勤日と出勤区分の選択へ" at bounding box center [351, 161] width 686 height 26
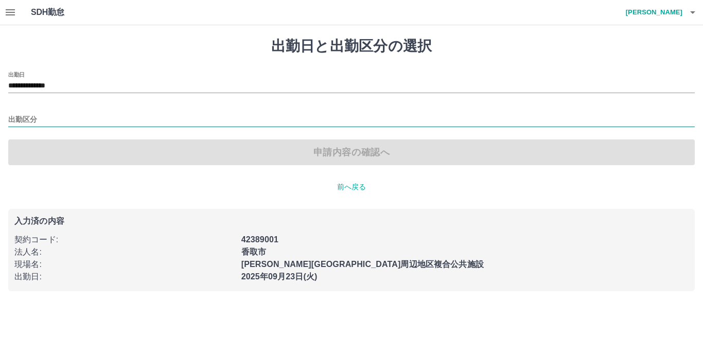
click at [72, 117] on input "出勤区分" at bounding box center [351, 120] width 686 height 13
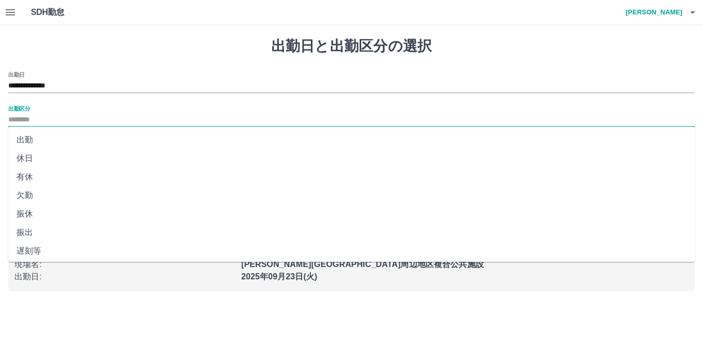
click at [57, 140] on li "出勤" at bounding box center [351, 140] width 686 height 19
type input "**"
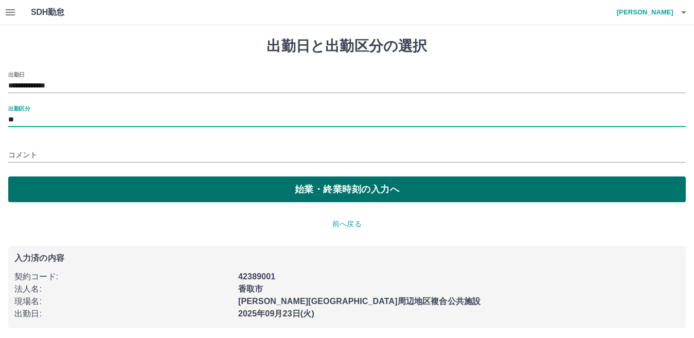
click at [52, 190] on button "始業・終業時刻の入力へ" at bounding box center [347, 189] width 678 height 26
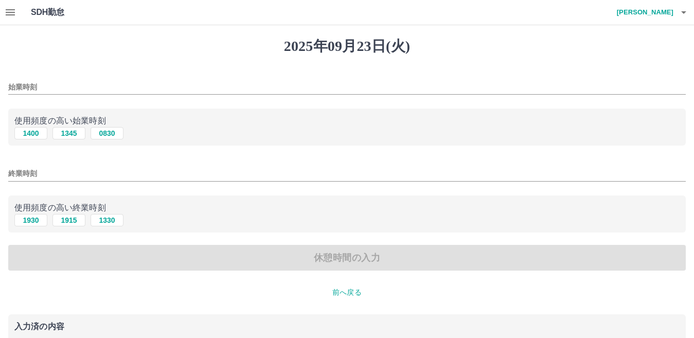
click at [70, 84] on input "始業時刻" at bounding box center [347, 87] width 678 height 15
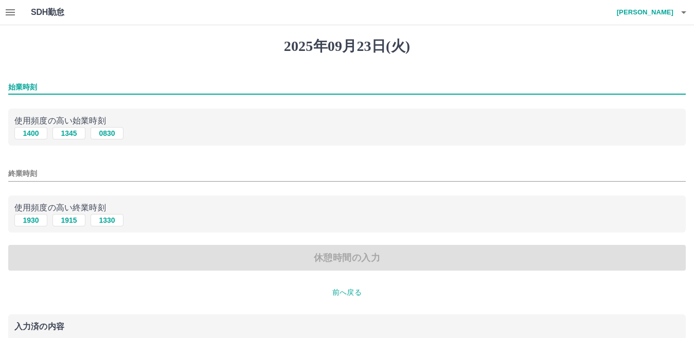
type input "****"
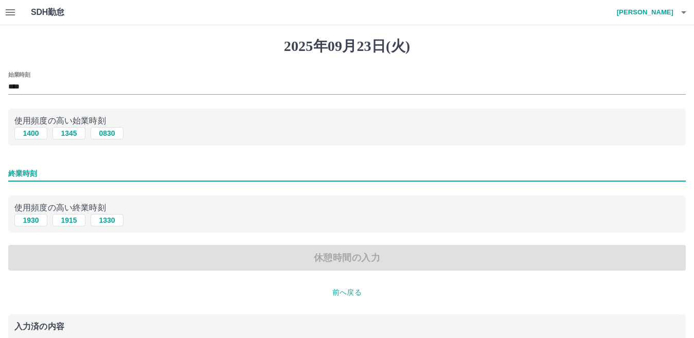
click at [64, 173] on input "終業時刻" at bounding box center [347, 173] width 678 height 15
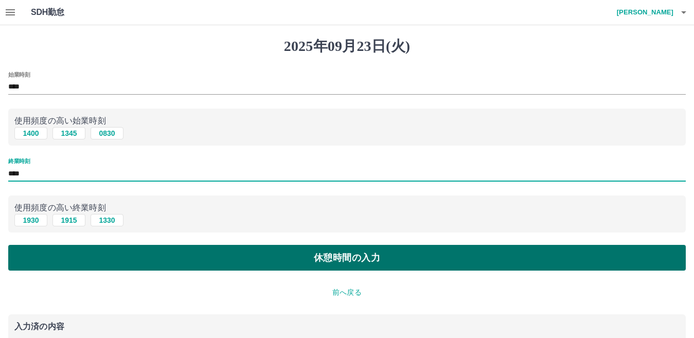
type input "****"
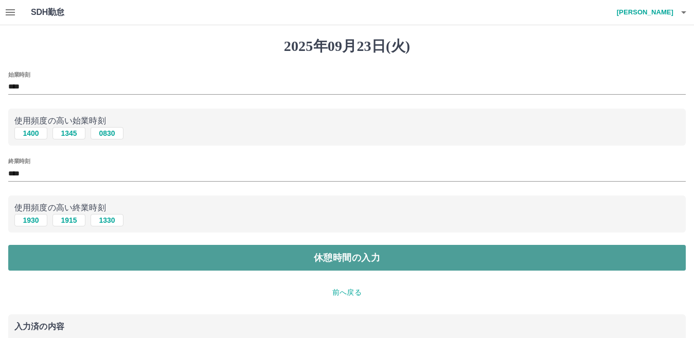
click at [159, 261] on button "休憩時間の入力" at bounding box center [347, 258] width 678 height 26
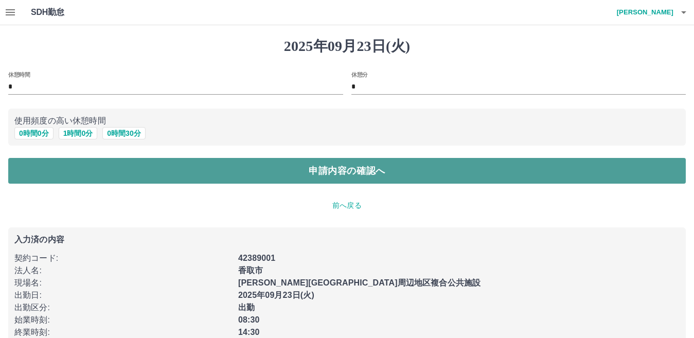
click at [185, 171] on button "申請内容の確認へ" at bounding box center [347, 171] width 678 height 26
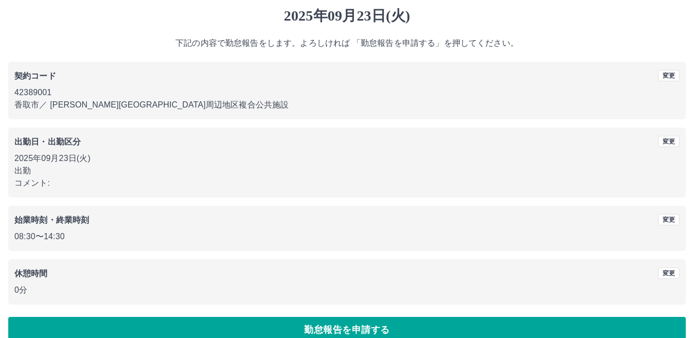
scroll to position [47, 0]
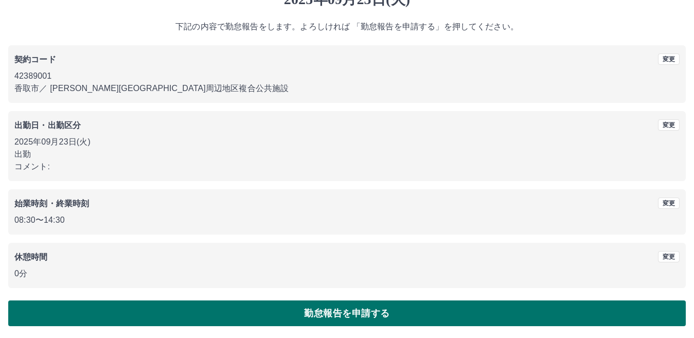
click at [307, 311] on button "勤怠報告を申請する" at bounding box center [347, 313] width 678 height 26
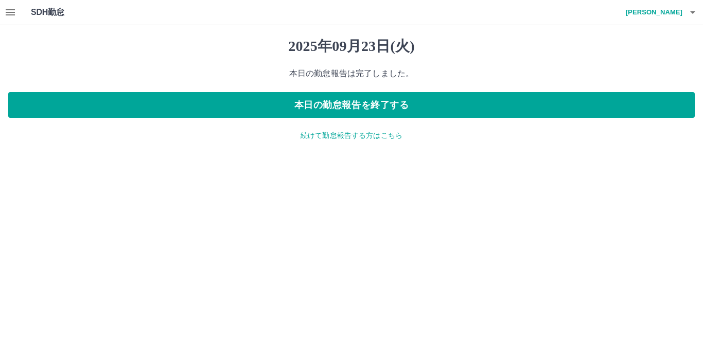
click at [345, 136] on p "続けて勤怠報告する方はこちら" at bounding box center [351, 135] width 686 height 11
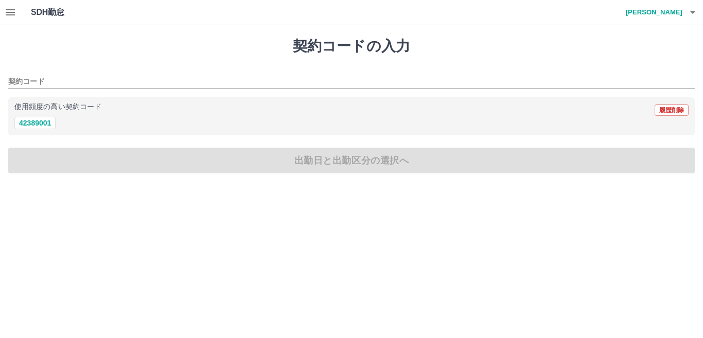
click at [667, 15] on h4 "[PERSON_NAME]" at bounding box center [652, 12] width 62 height 25
click at [657, 78] on li "ログアウト" at bounding box center [649, 75] width 91 height 19
